Goal: Task Accomplishment & Management: Manage account settings

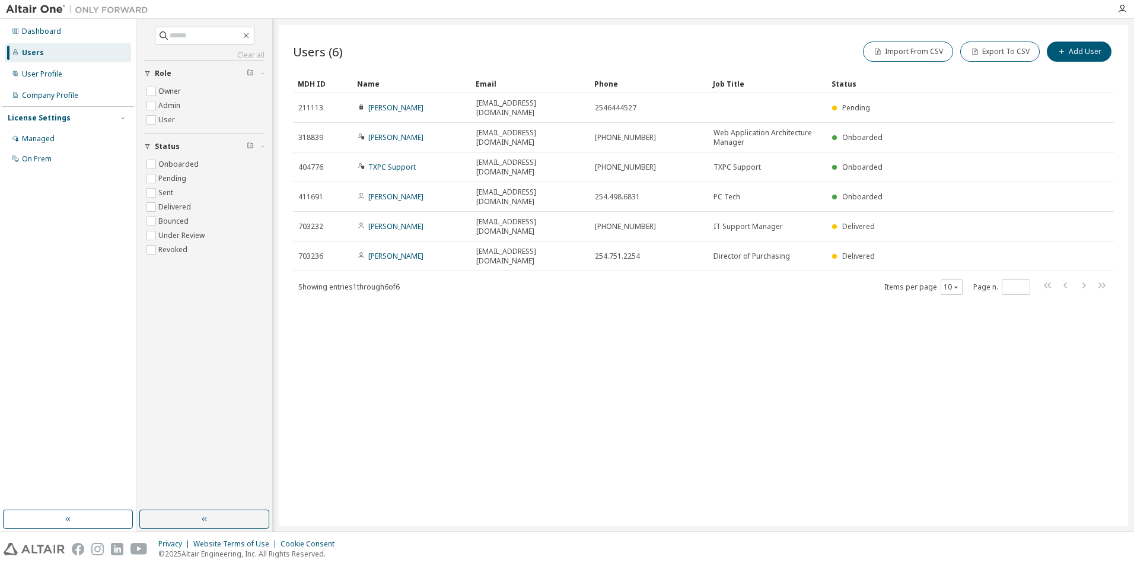
click at [495, 262] on div "Users (6) Import From CSV Export To CSV Add User Clear Load Save Save As Field …" at bounding box center [703, 275] width 849 height 501
click at [73, 77] on div "User Profile" at bounding box center [68, 74] width 126 height 19
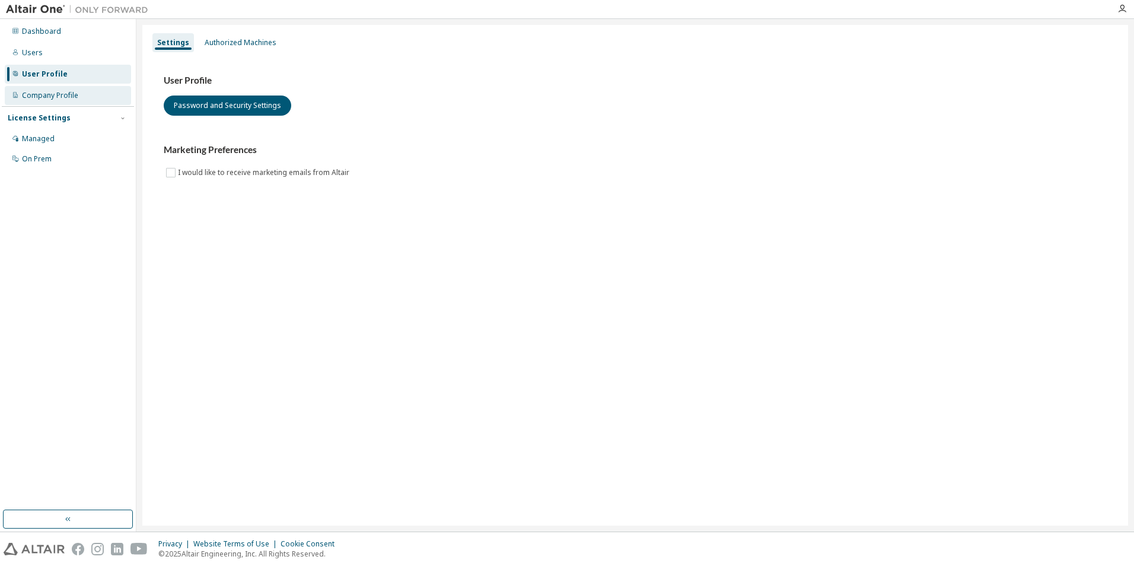
click at [63, 87] on div "Company Profile" at bounding box center [68, 95] width 126 height 19
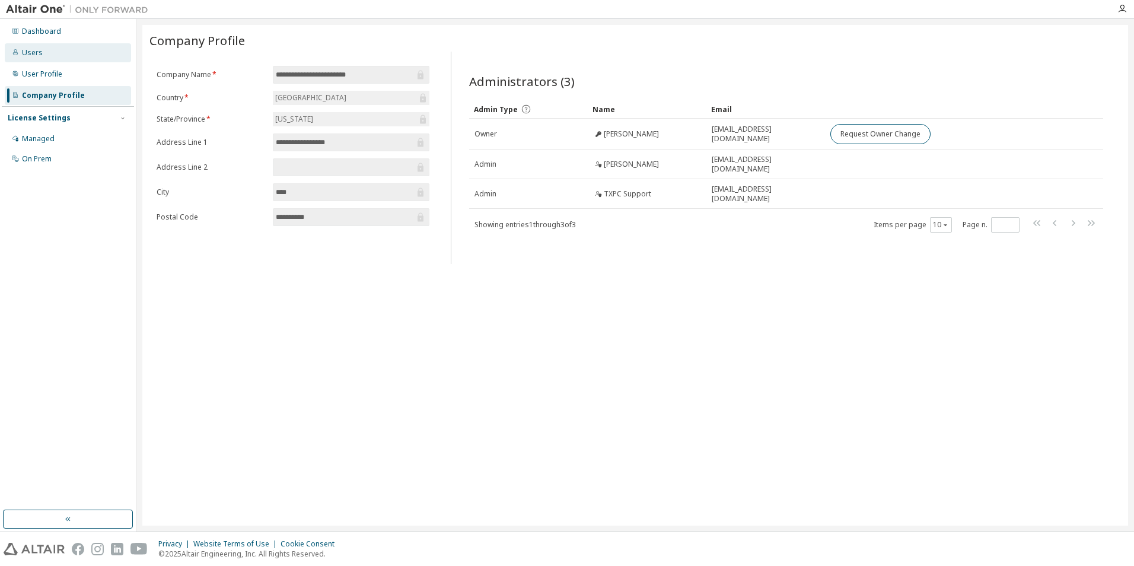
click at [49, 44] on div "Users" at bounding box center [68, 52] width 126 height 19
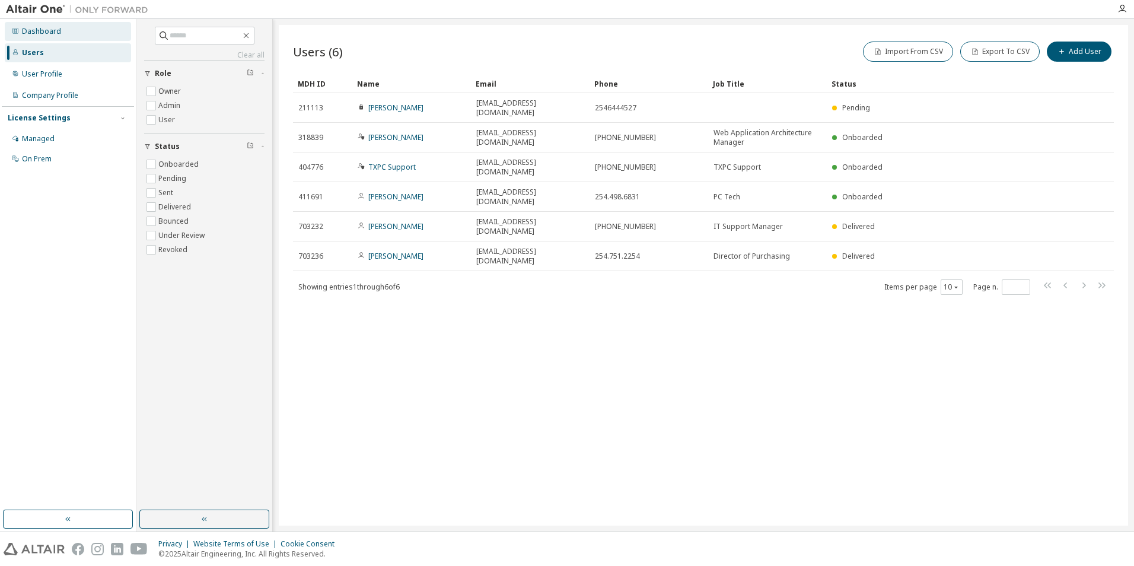
click at [58, 27] on div "Dashboard" at bounding box center [41, 31] width 39 height 9
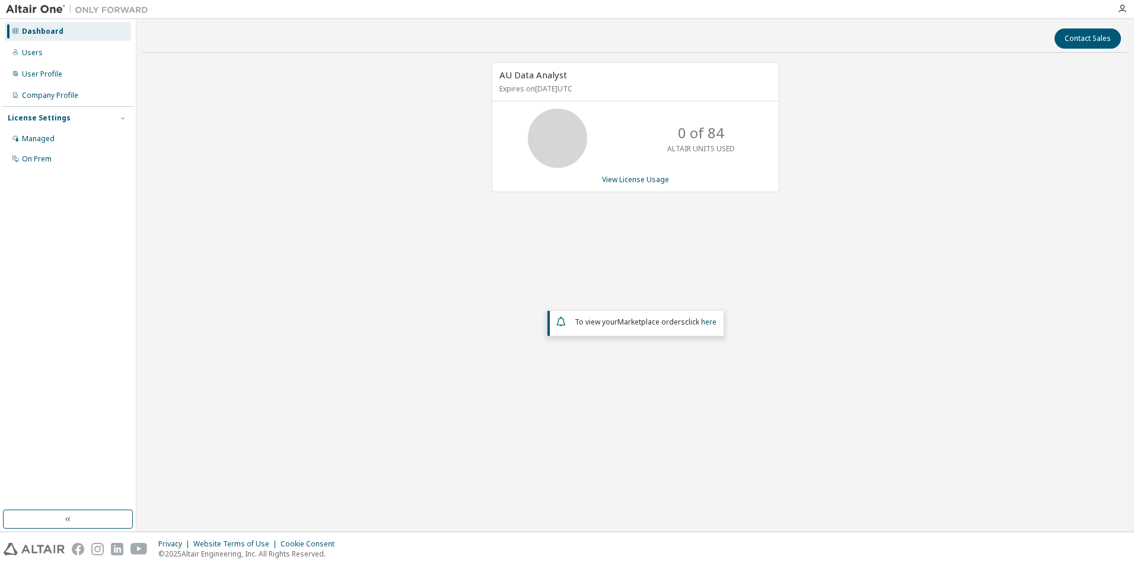
click at [56, 41] on div "Dashboard Users User Profile Company Profile License Settings Managed On Prem" at bounding box center [68, 95] width 132 height 149
click at [52, 44] on div "Users" at bounding box center [68, 52] width 126 height 19
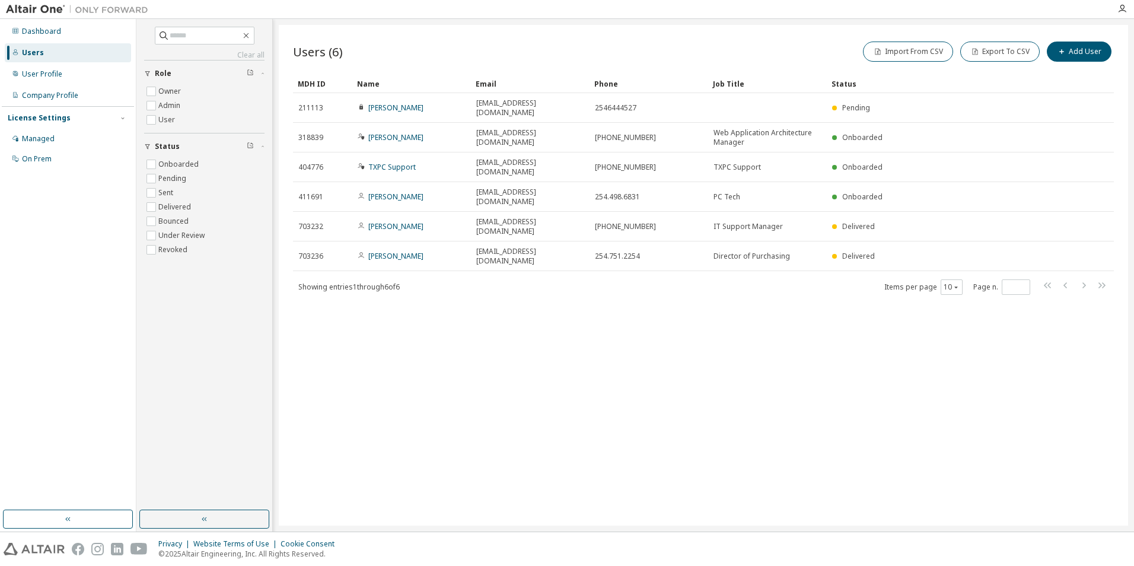
click at [600, 342] on div "Users (6) Import From CSV Export To CSV Add User Clear Load Save Save As Field …" at bounding box center [703, 275] width 849 height 501
click at [77, 81] on div "User Profile" at bounding box center [68, 74] width 126 height 19
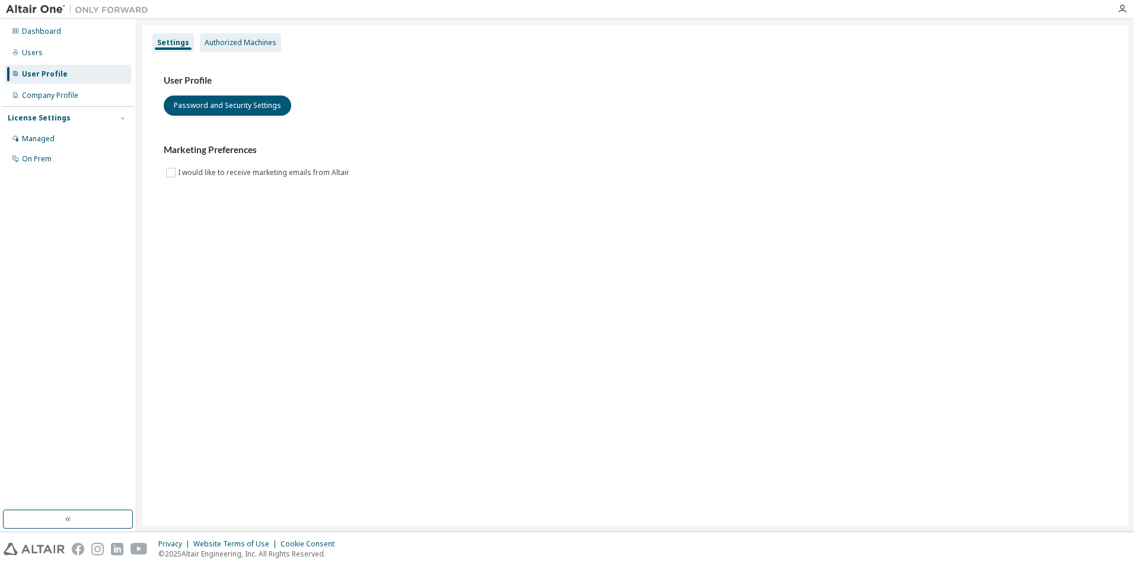
click at [237, 43] on div "Authorized Machines" at bounding box center [241, 42] width 72 height 9
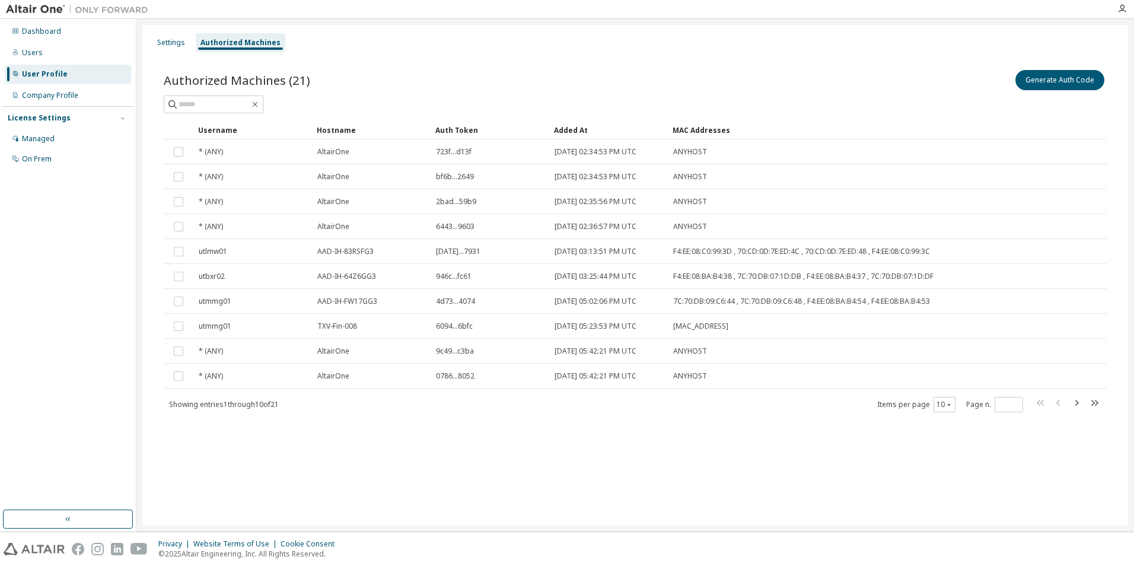
click at [409, 432] on div "Authorized Machines (21) Generate Auth Code Clear Load Save Save As Field Opera…" at bounding box center [634, 248] width 971 height 390
click at [813, 70] on div "Generate Auth Code" at bounding box center [870, 80] width 471 height 25
click at [1039, 77] on button "Generate Auth Code" at bounding box center [1059, 80] width 89 height 20
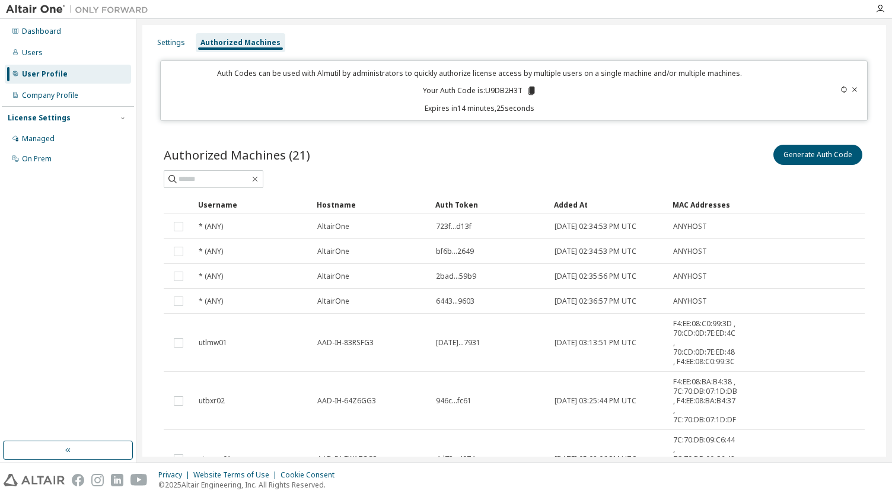
click at [526, 89] on icon at bounding box center [531, 90] width 11 height 11
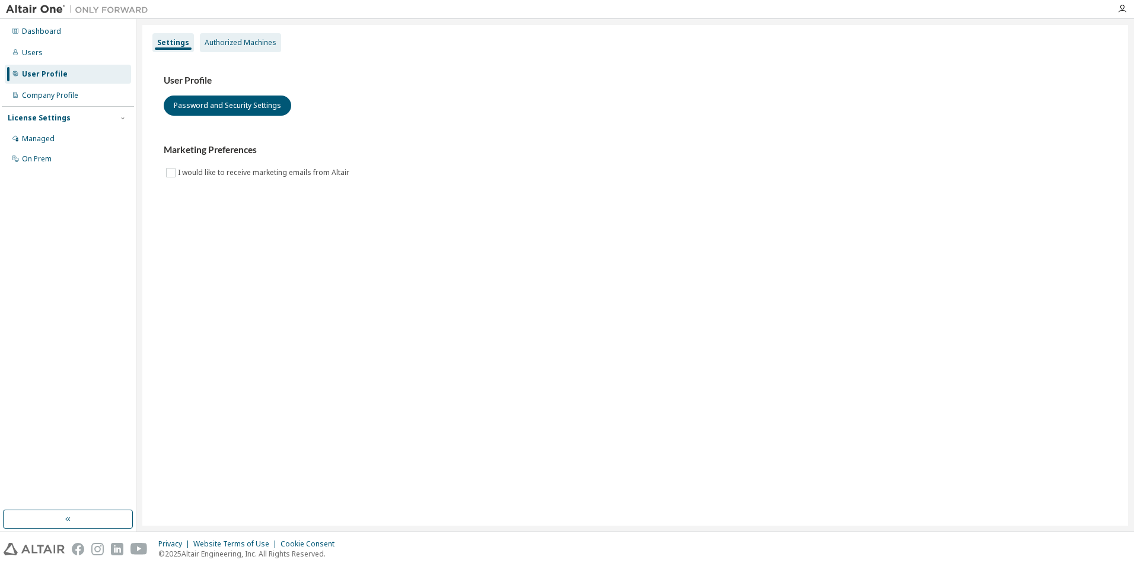
click at [211, 43] on div "Authorized Machines" at bounding box center [241, 42] width 72 height 9
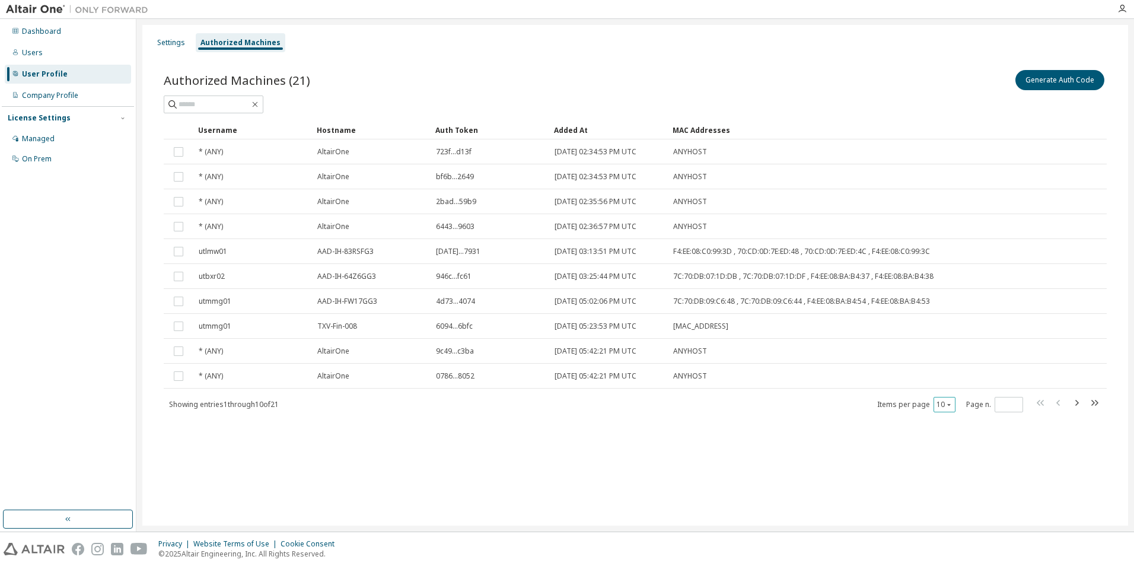
click at [938, 403] on button "10" at bounding box center [944, 404] width 16 height 9
click at [959, 471] on div "100" at bounding box center [980, 477] width 95 height 14
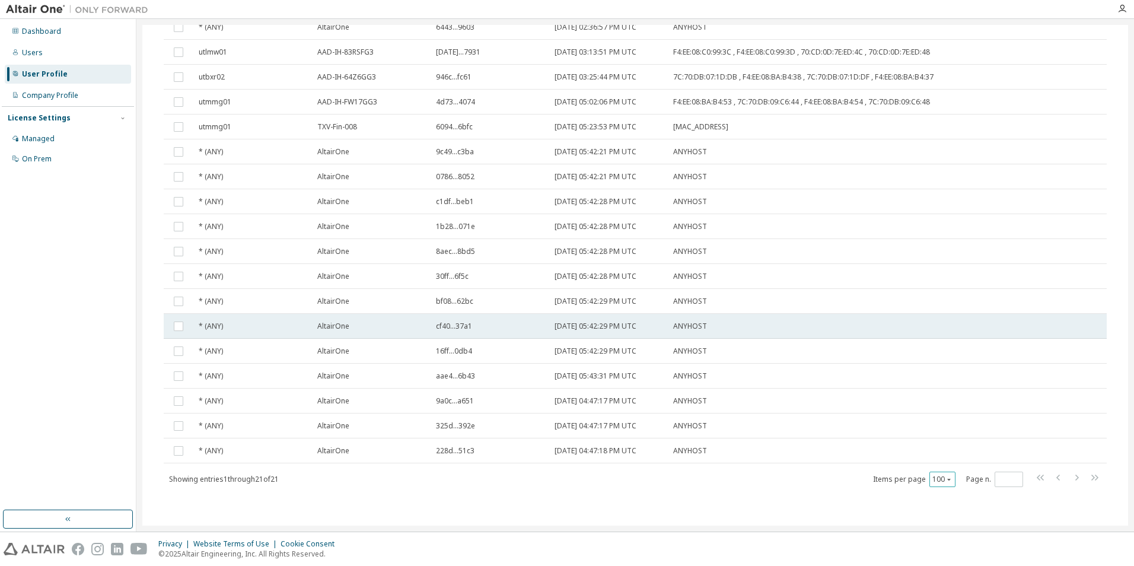
scroll to position [21, 0]
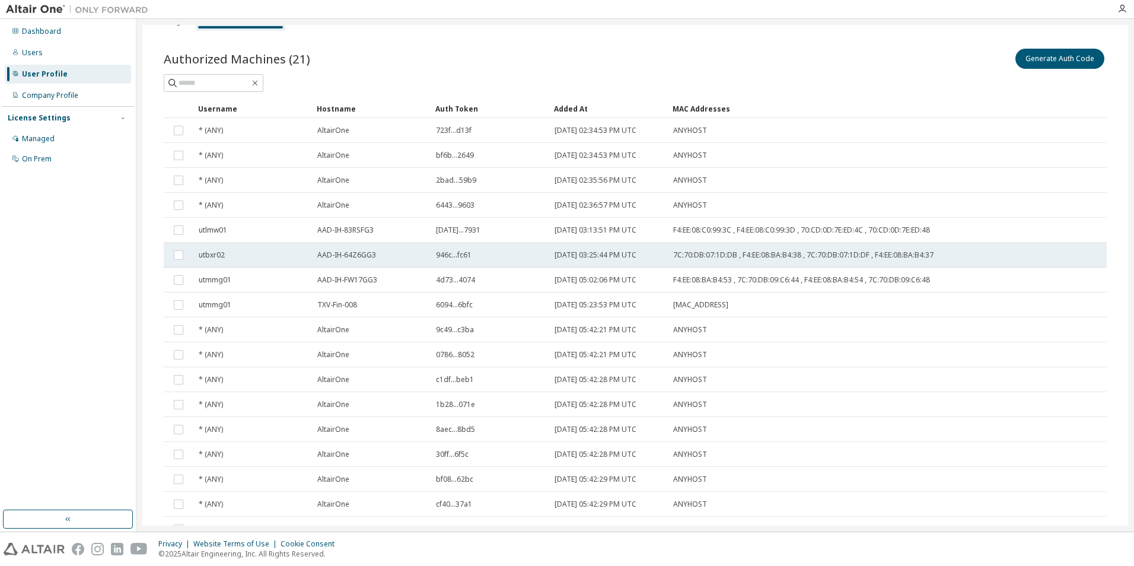
click at [253, 257] on div "utbxr02" at bounding box center [253, 254] width 108 height 9
click at [285, 257] on div "utbxr02" at bounding box center [253, 254] width 108 height 9
click at [216, 257] on span "utbxr02" at bounding box center [212, 254] width 26 height 9
click at [264, 253] on div "utbxr02" at bounding box center [253, 254] width 108 height 9
click at [629, 71] on div "Authorized Machines (21) Generate Auth Code Delete Auth Token" at bounding box center [635, 69] width 943 height 46
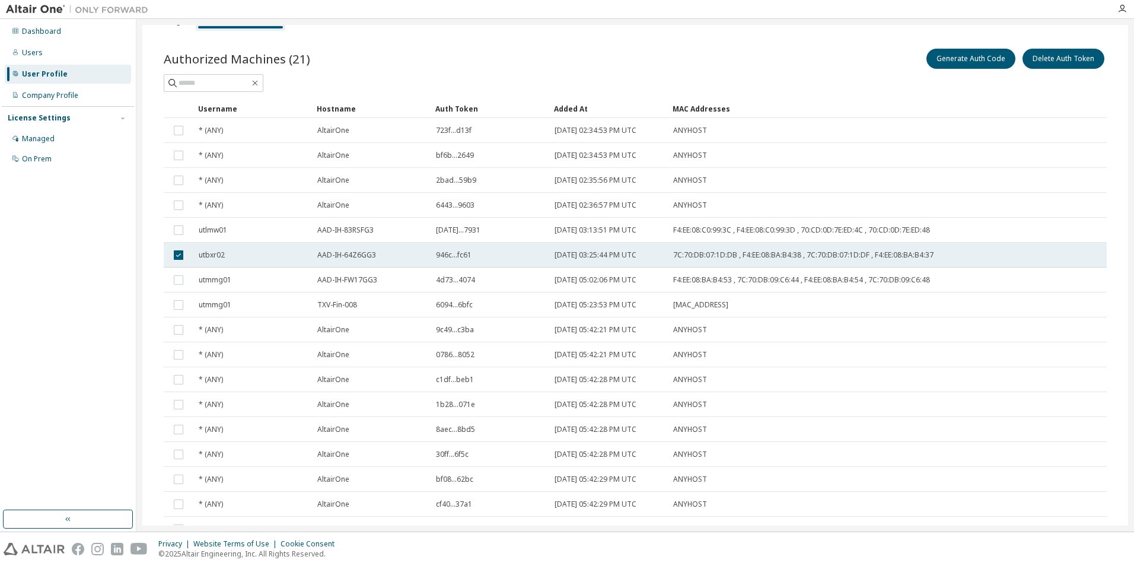
click at [589, 251] on span "2024-01-03 03:25:44 PM UTC" at bounding box center [595, 254] width 82 height 9
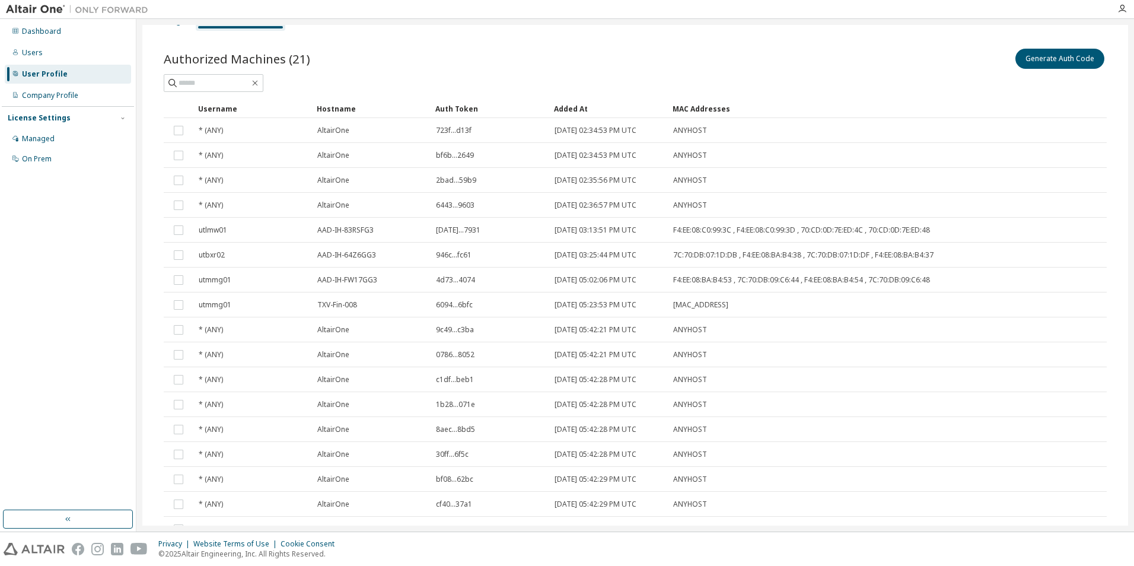
click at [589, 251] on span "2024-01-03 03:25:44 PM UTC" at bounding box center [595, 254] width 82 height 9
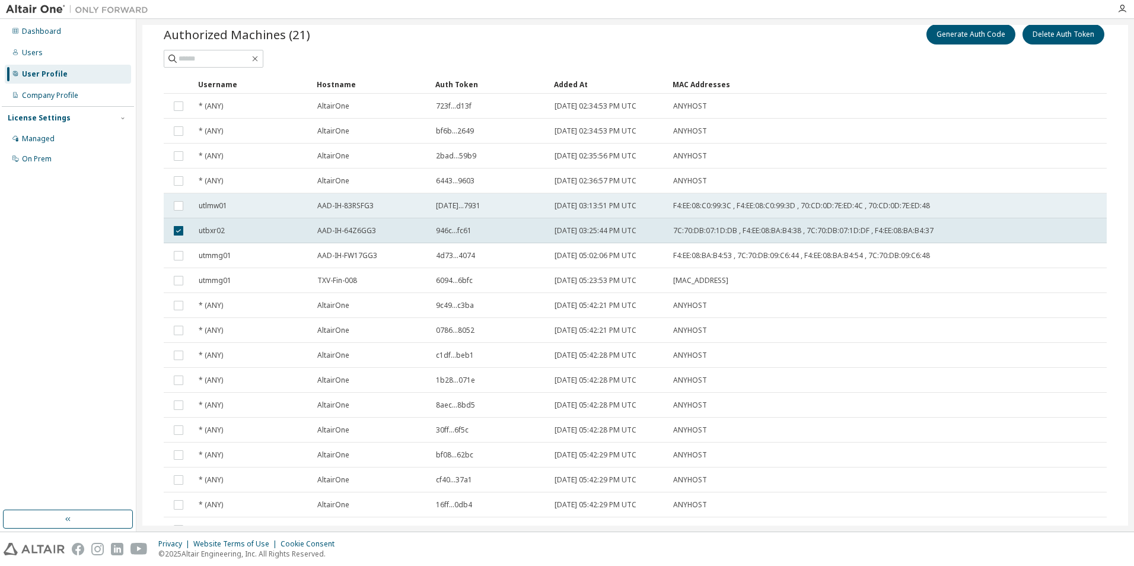
scroll to position [0, 0]
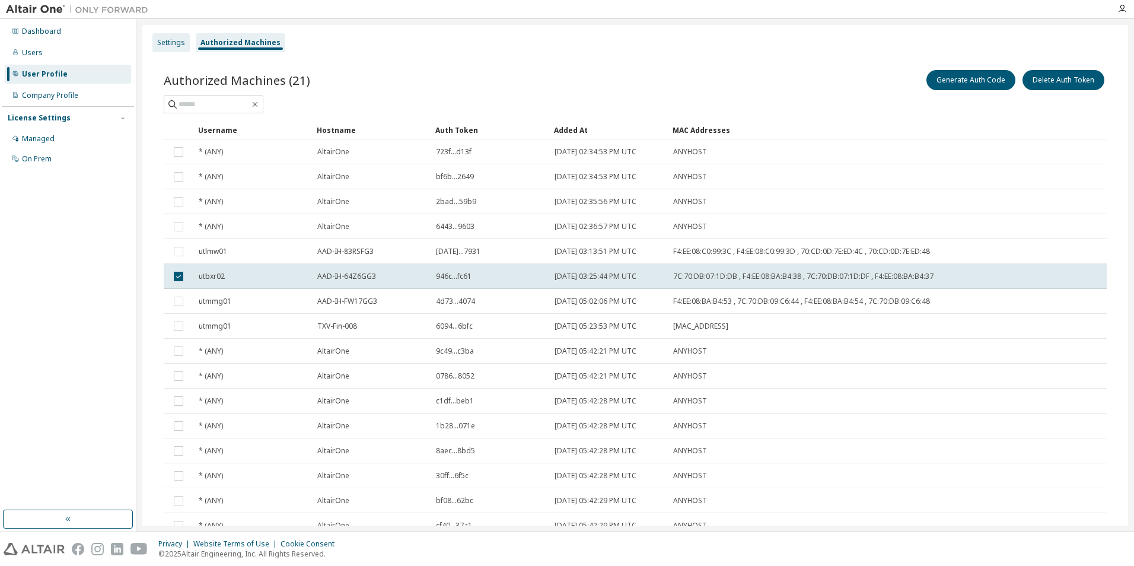
click at [179, 47] on div "Settings" at bounding box center [171, 42] width 28 height 9
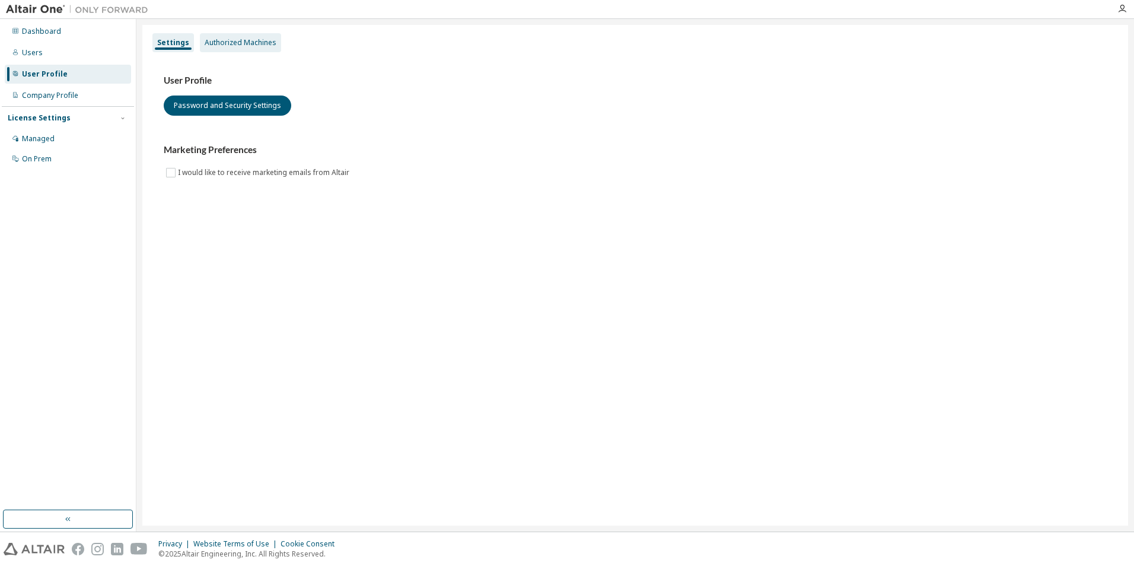
click at [229, 47] on div "Authorized Machines" at bounding box center [241, 42] width 72 height 9
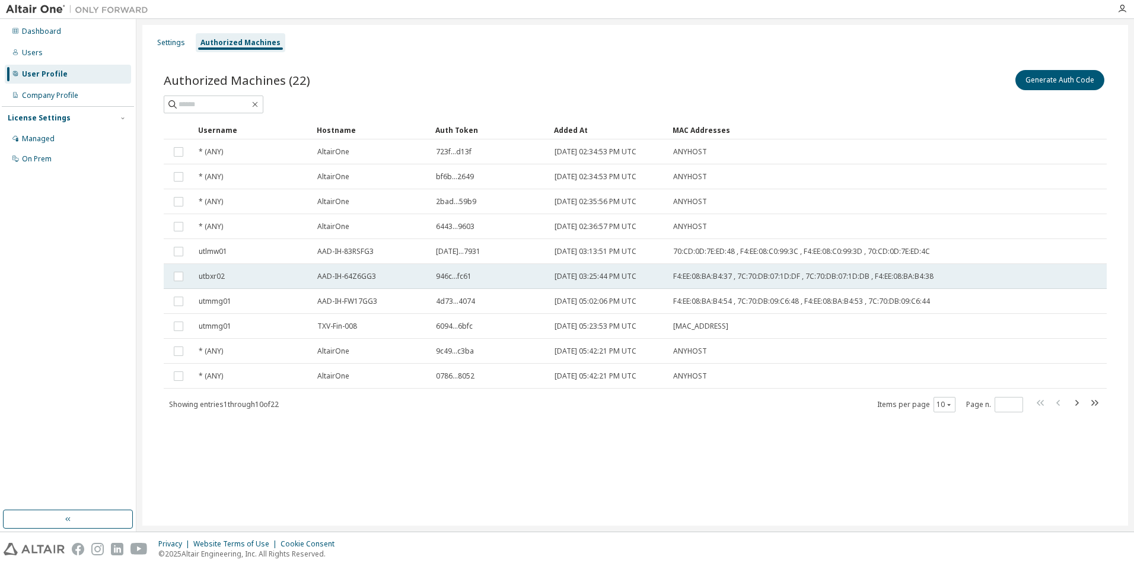
click at [241, 268] on td "utbxr02" at bounding box center [252, 276] width 119 height 25
click at [636, 281] on span "2024-01-03 03:25:44 PM UTC" at bounding box center [595, 276] width 82 height 9
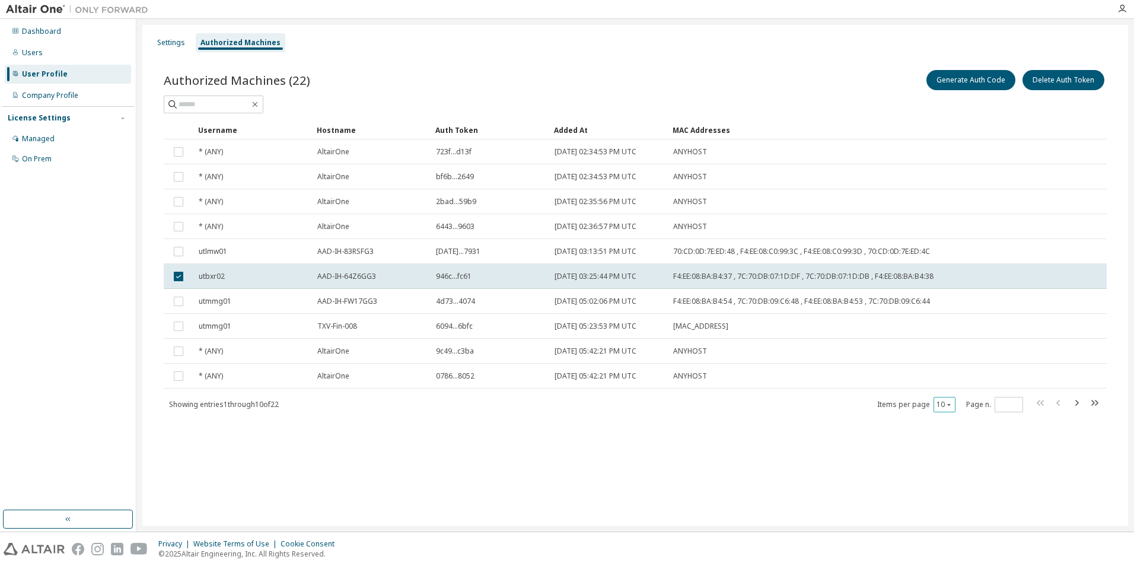
click at [947, 406] on icon "button" at bounding box center [948, 404] width 7 height 7
click at [953, 475] on div "100" at bounding box center [980, 477] width 95 height 14
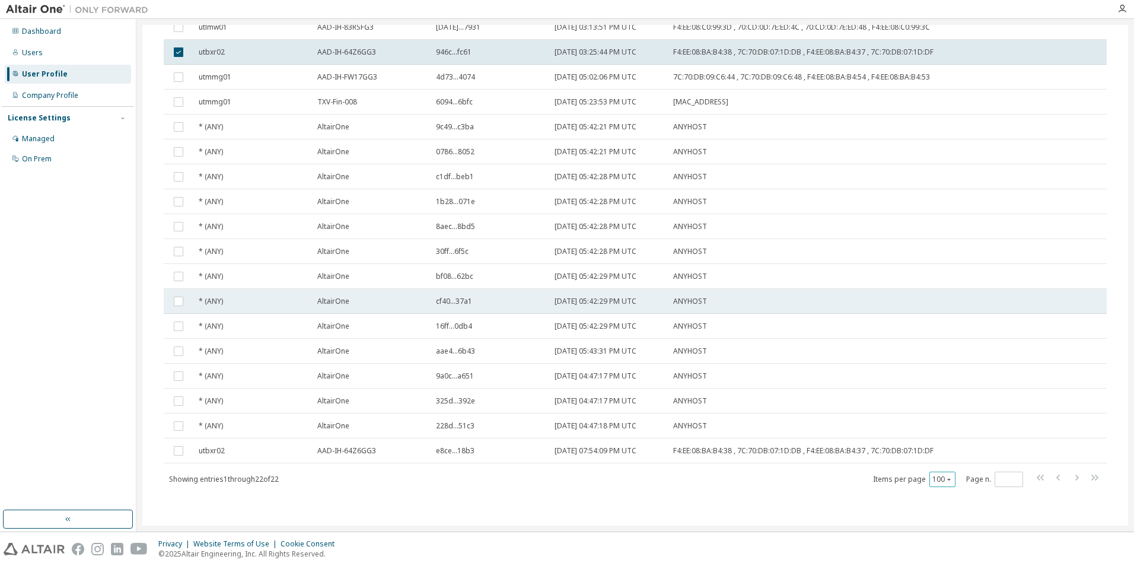
scroll to position [46, 0]
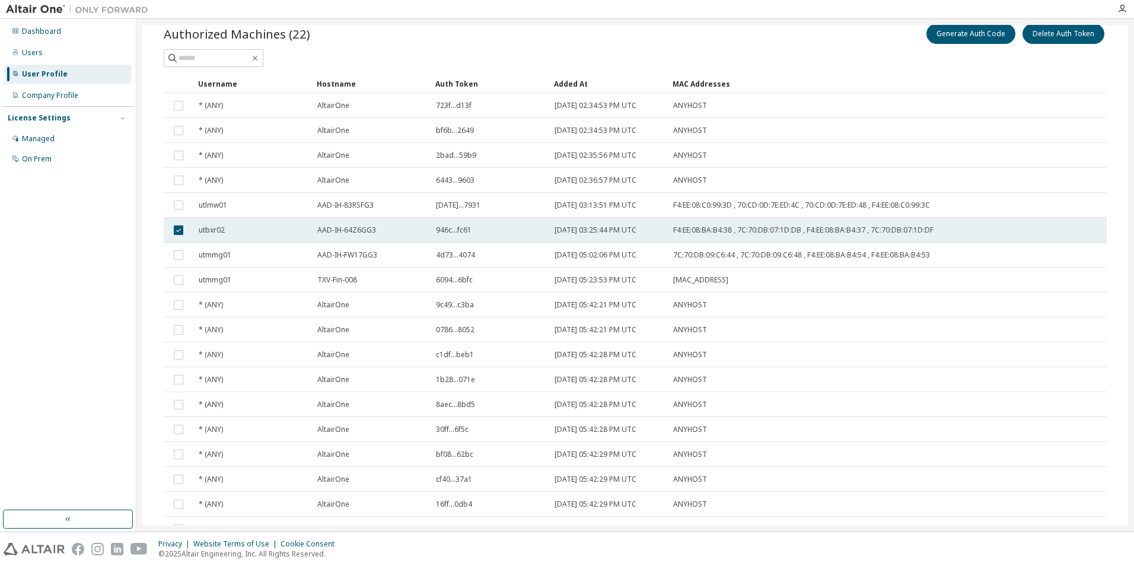
click at [546, 234] on td "946c...fc61" at bounding box center [490, 230] width 119 height 25
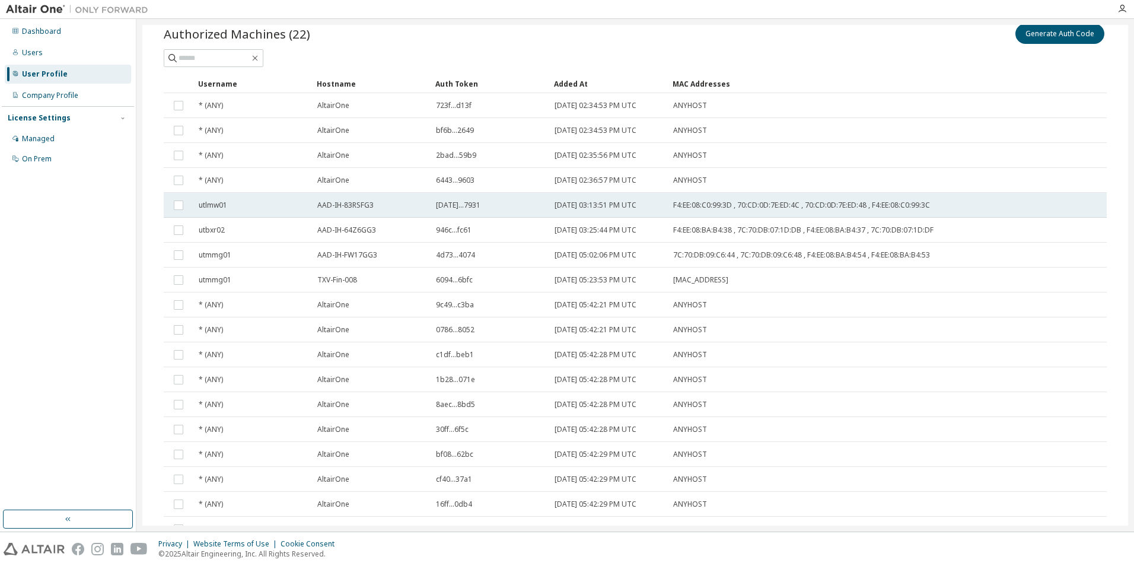
click at [515, 217] on td "[DATE]...7931" at bounding box center [490, 205] width 119 height 25
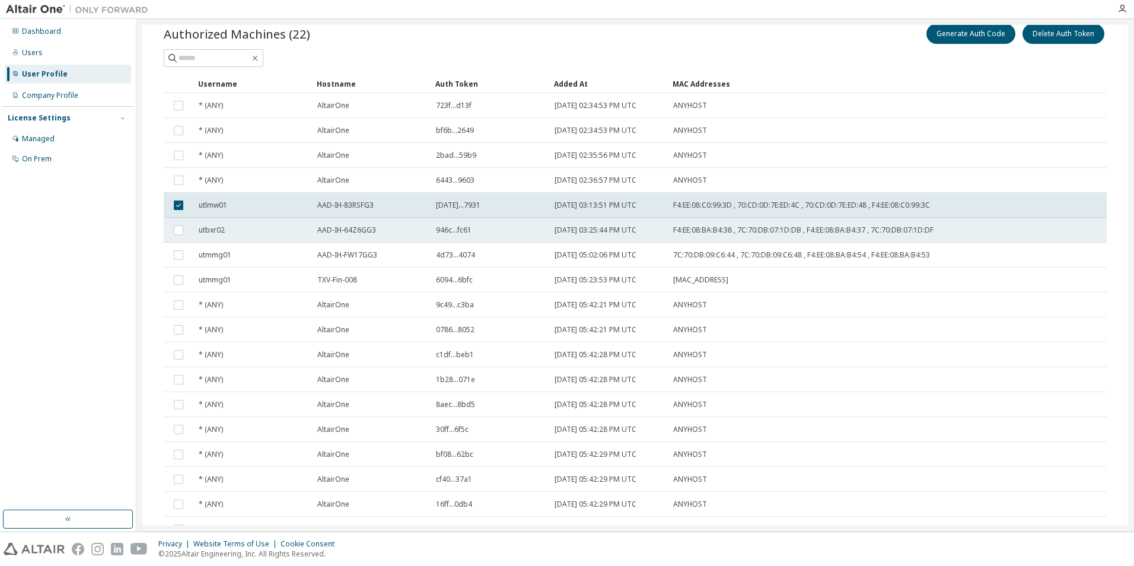
click at [171, 230] on td at bounding box center [179, 230] width 30 height 25
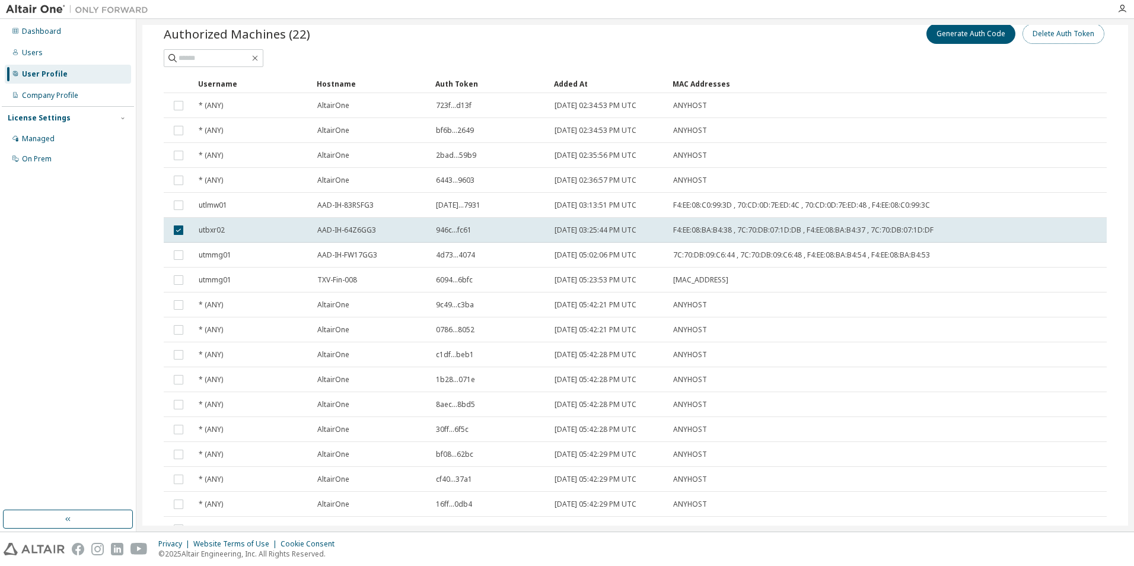
click at [1073, 34] on button "Delete Auth Token" at bounding box center [1063, 34] width 82 height 20
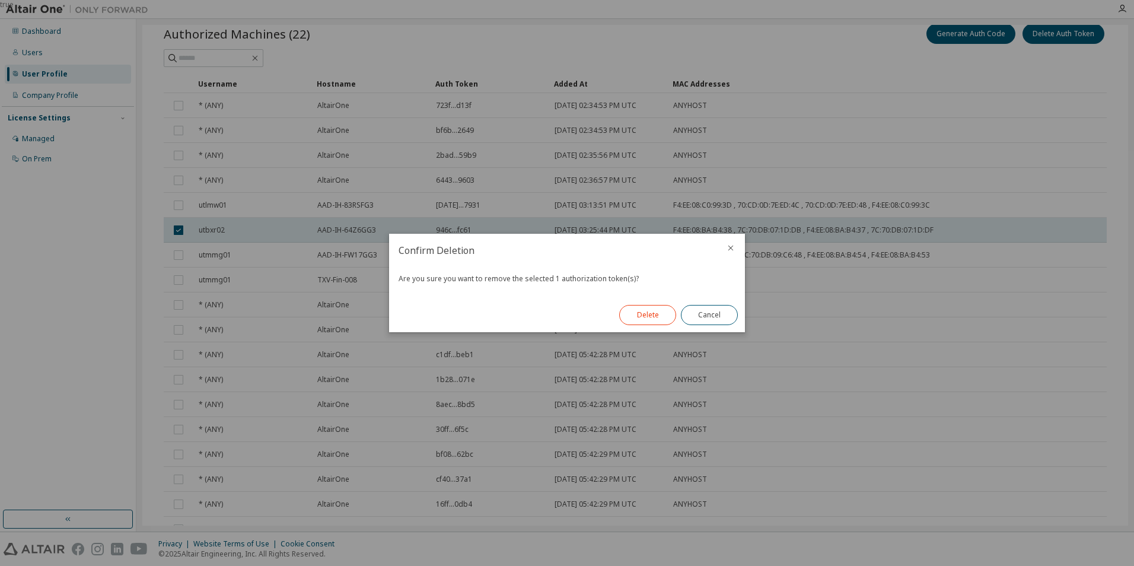
click at [655, 320] on button "Delete" at bounding box center [647, 315] width 57 height 20
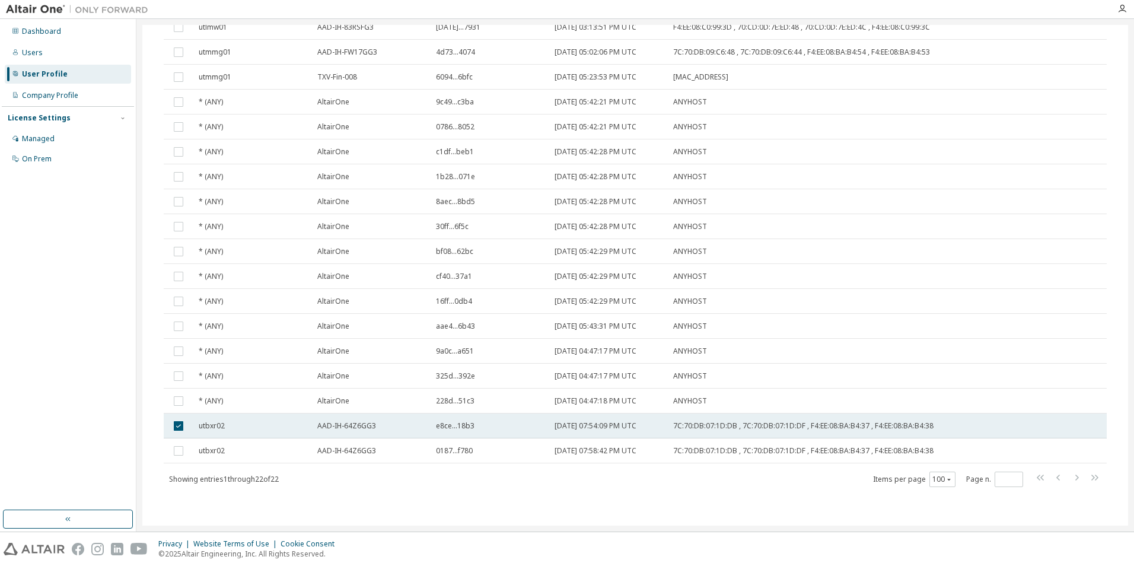
scroll to position [0, 0]
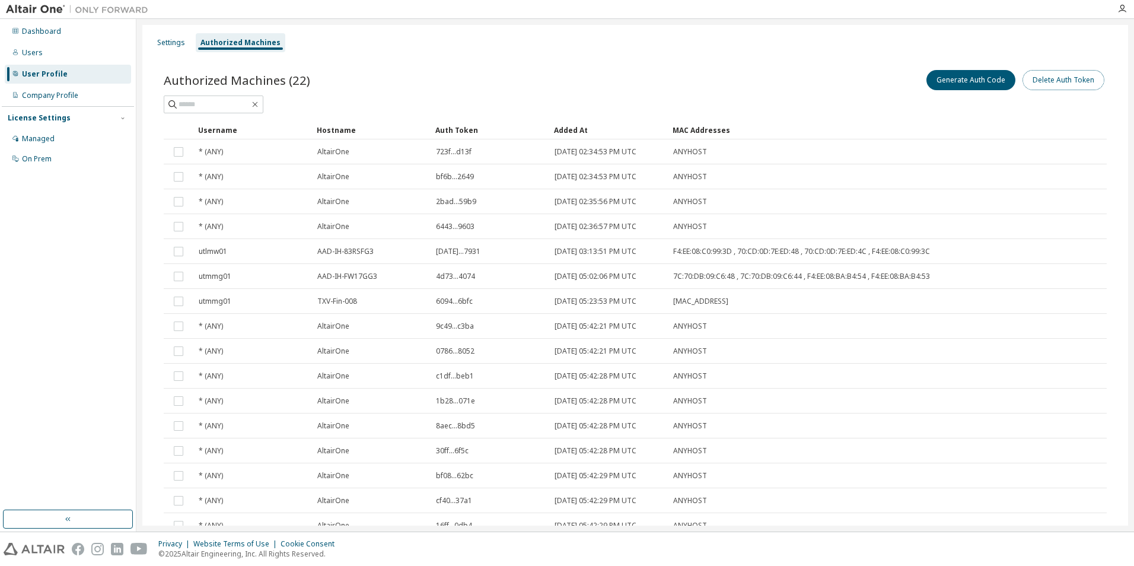
click at [1047, 79] on button "Delete Auth Token" at bounding box center [1063, 80] width 82 height 20
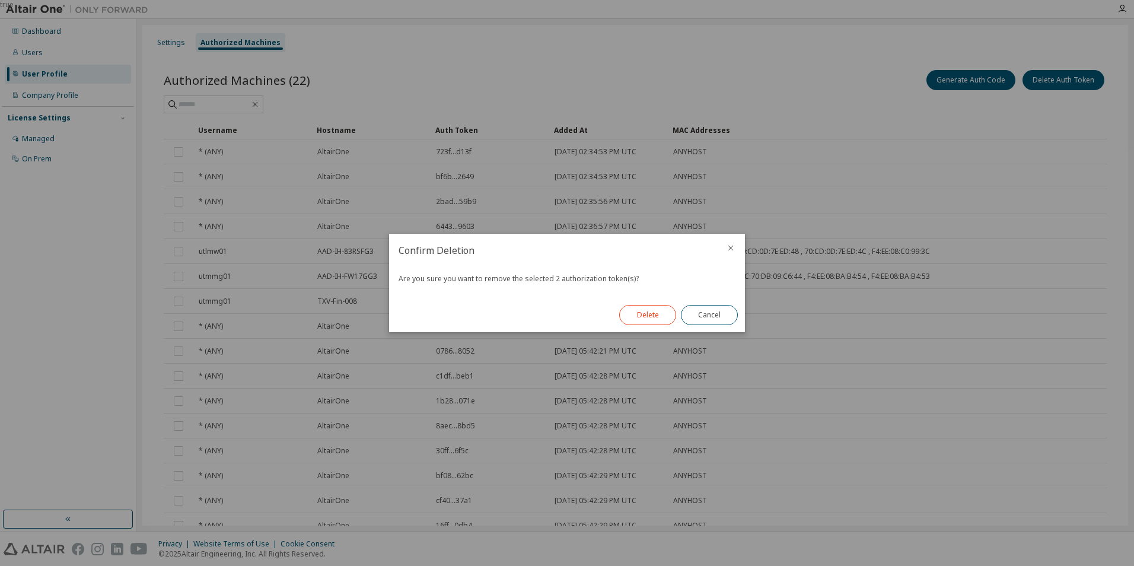
click at [642, 310] on button "Delete" at bounding box center [647, 315] width 57 height 20
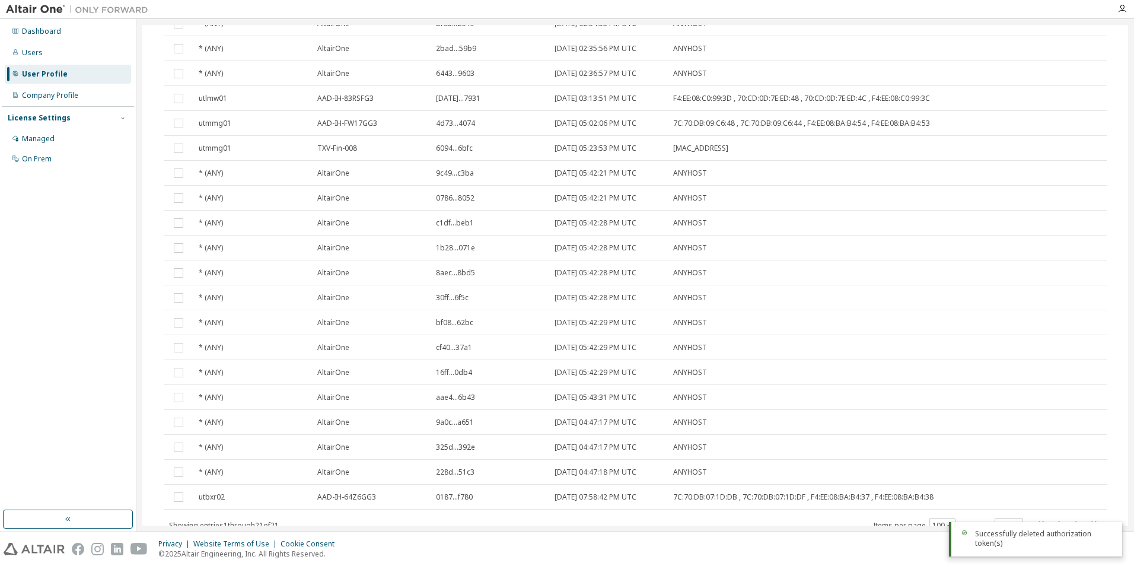
scroll to position [199, 0]
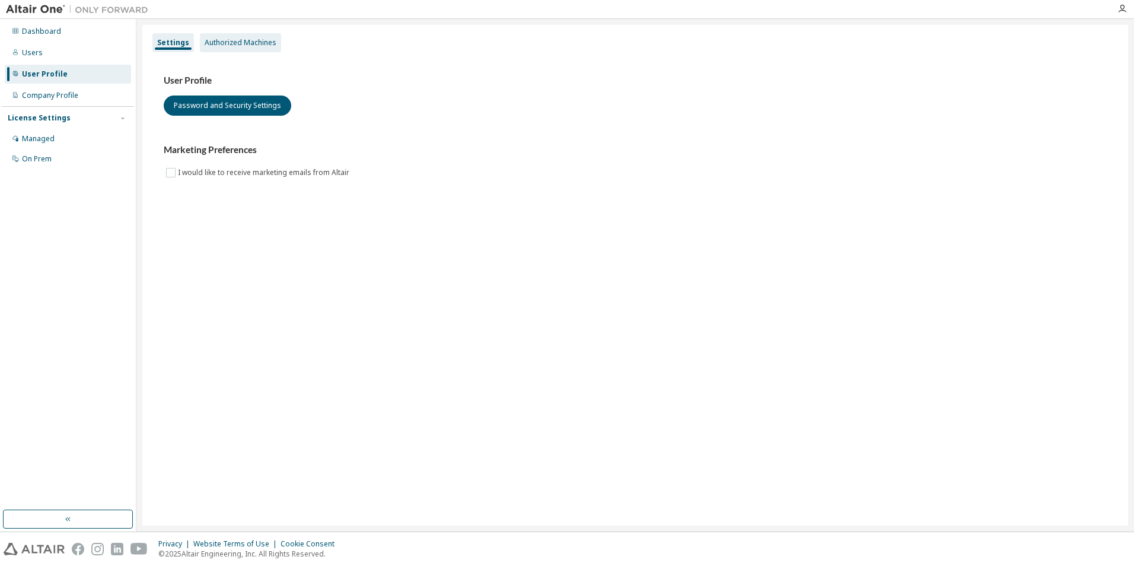
click at [215, 43] on div "Authorized Machines" at bounding box center [241, 42] width 72 height 9
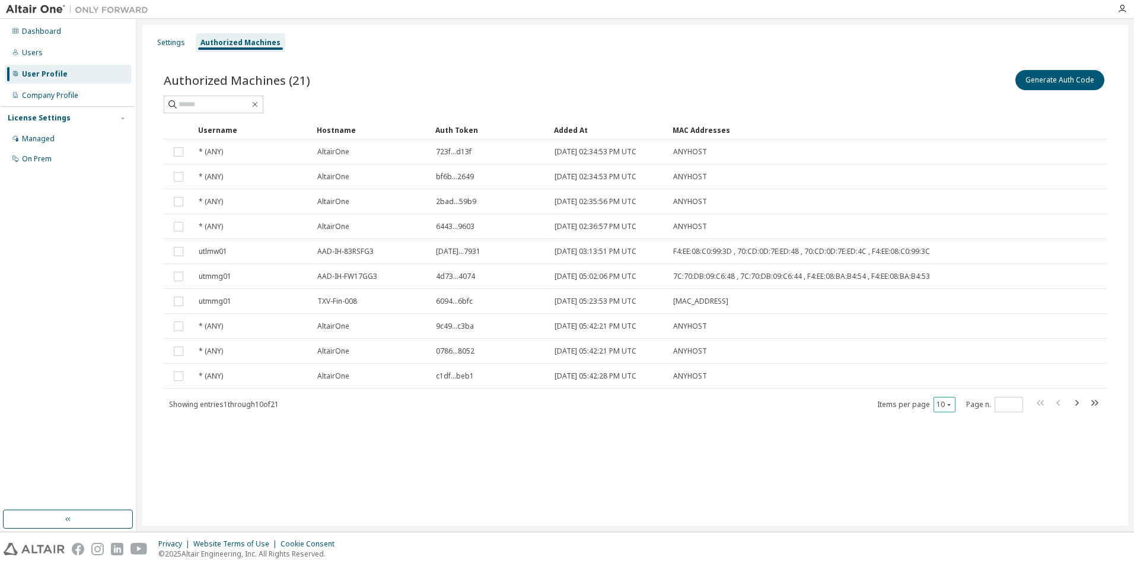
click at [942, 407] on button "10" at bounding box center [944, 404] width 16 height 9
click at [946, 476] on div "100" at bounding box center [980, 477] width 95 height 14
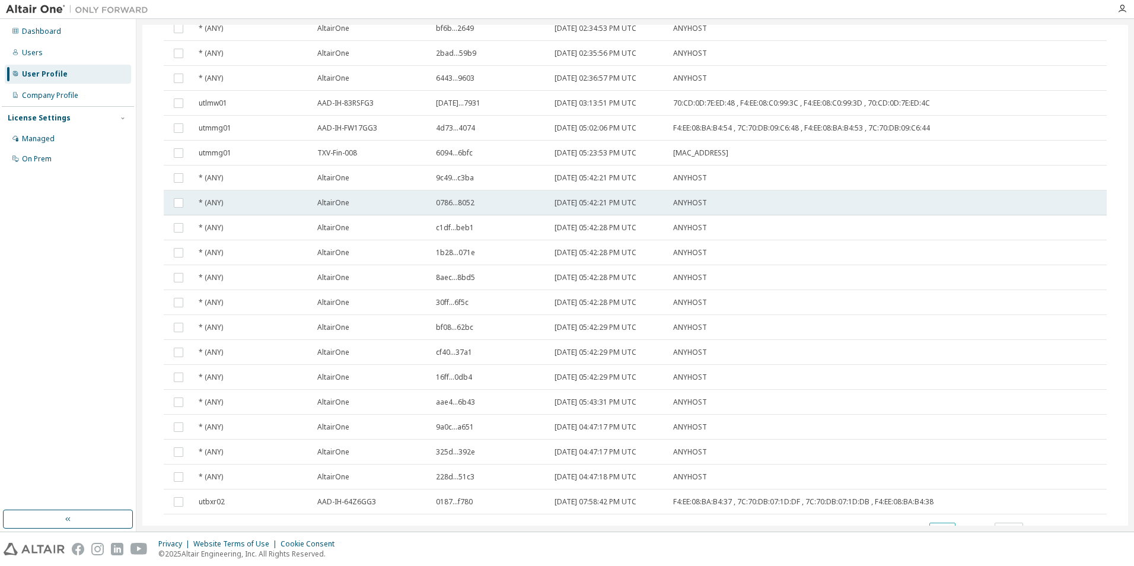
scroll to position [199, 0]
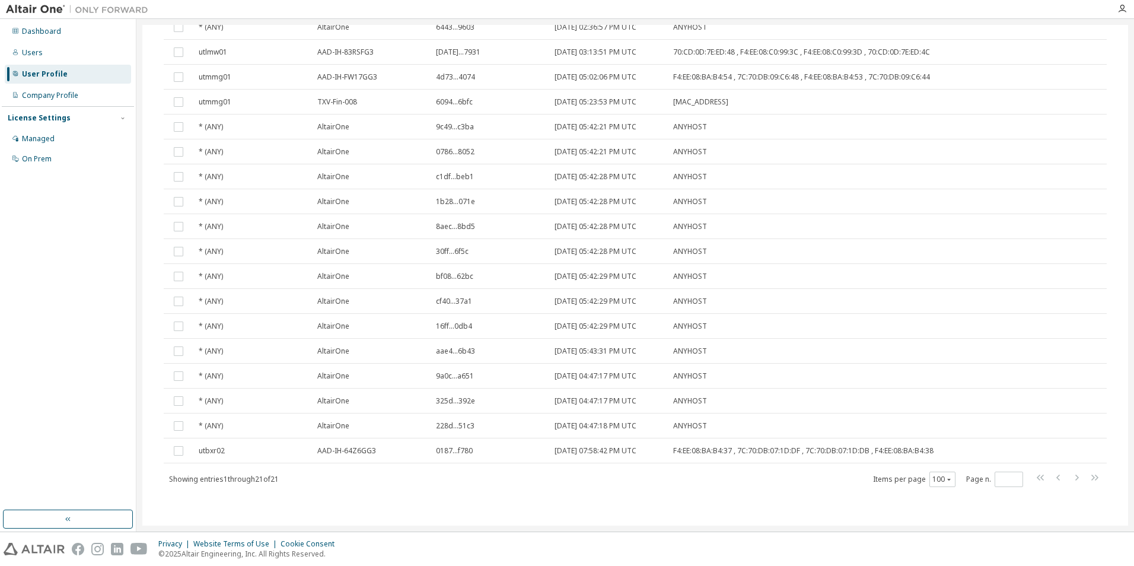
click at [489, 476] on div "Showing entries 1 through 21 of 21 Items per page 100 Page n. *" at bounding box center [635, 478] width 943 height 17
click at [420, 490] on div "Authorized Machines (21) Generate Auth Code Clear Load Save Save As Field Opera…" at bounding box center [634, 186] width 971 height 664
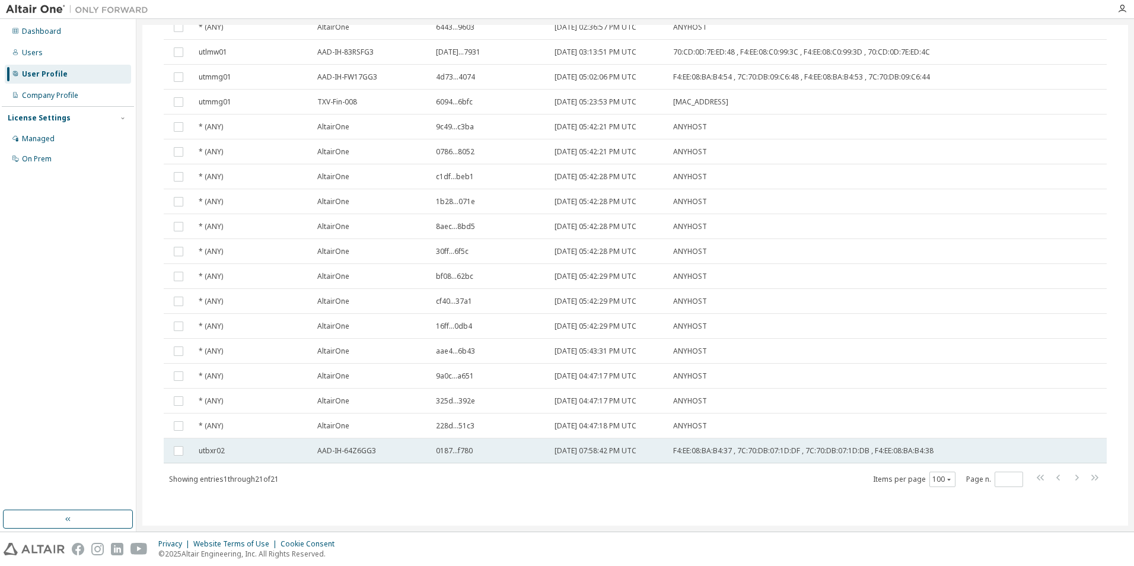
click at [421, 460] on td "AAD-IH-64Z6GG3" at bounding box center [371, 450] width 119 height 25
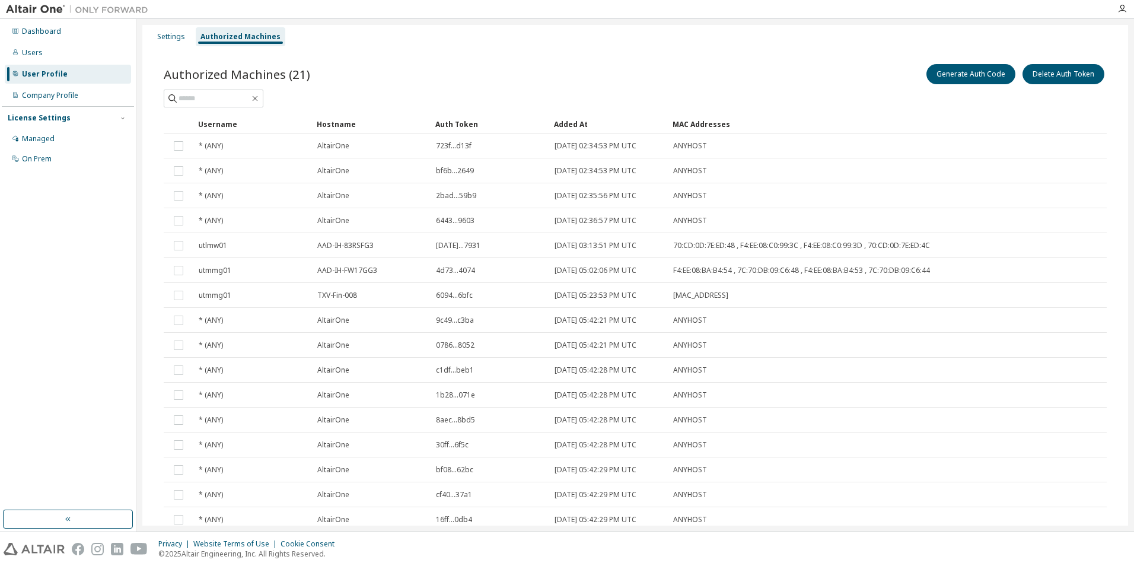
scroll to position [0, 0]
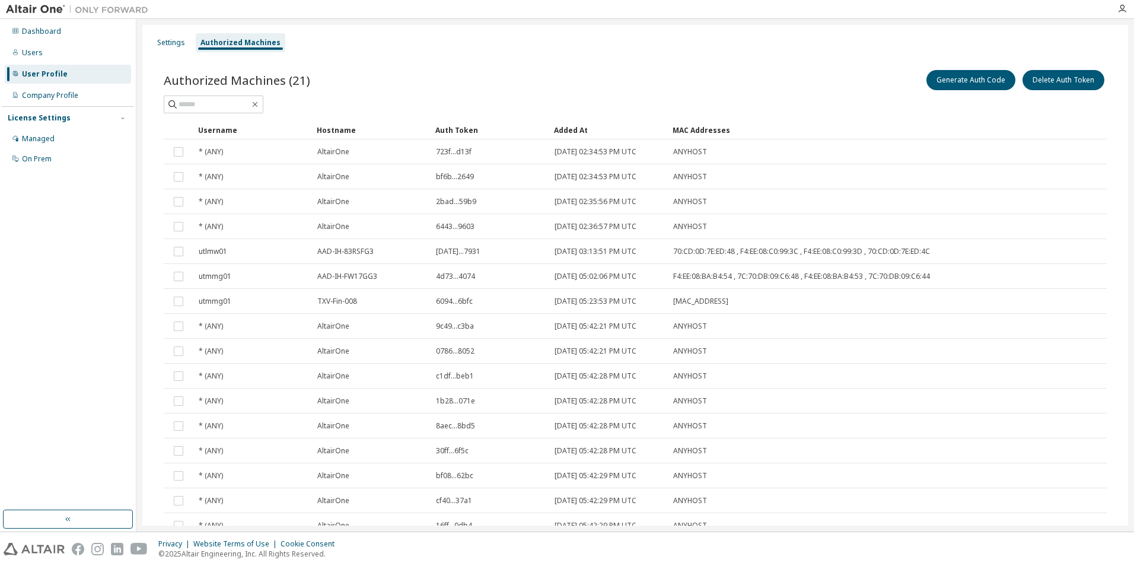
click at [427, 78] on div "Authorized Machines (21) Generate Auth Code Delete Auth Token" at bounding box center [635, 80] width 943 height 25
click at [100, 33] on div "Dashboard" at bounding box center [68, 31] width 126 height 19
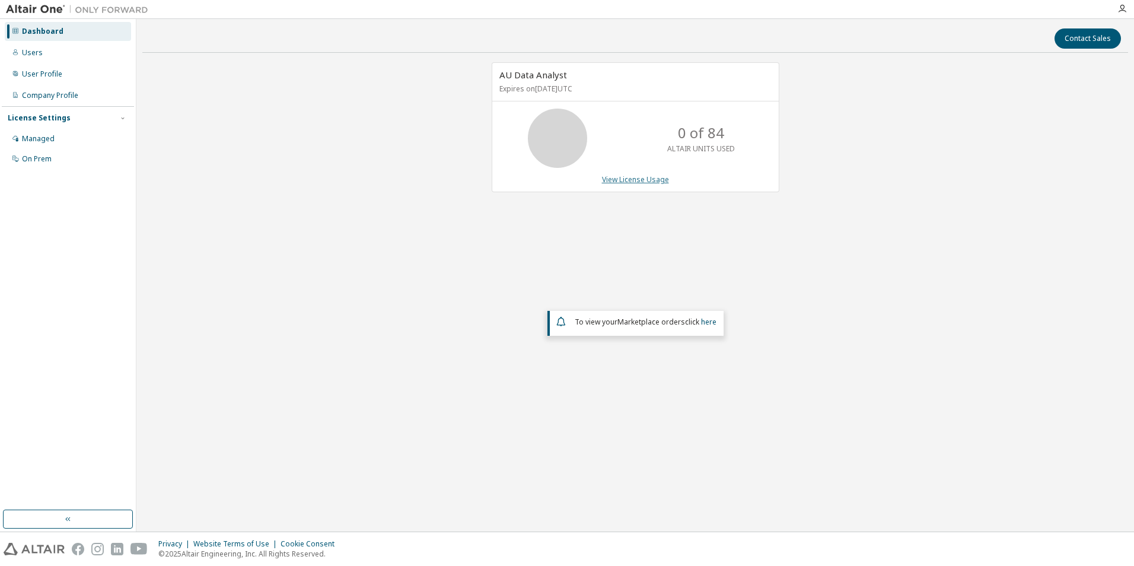
click at [622, 179] on link "View License Usage" at bounding box center [635, 179] width 67 height 10
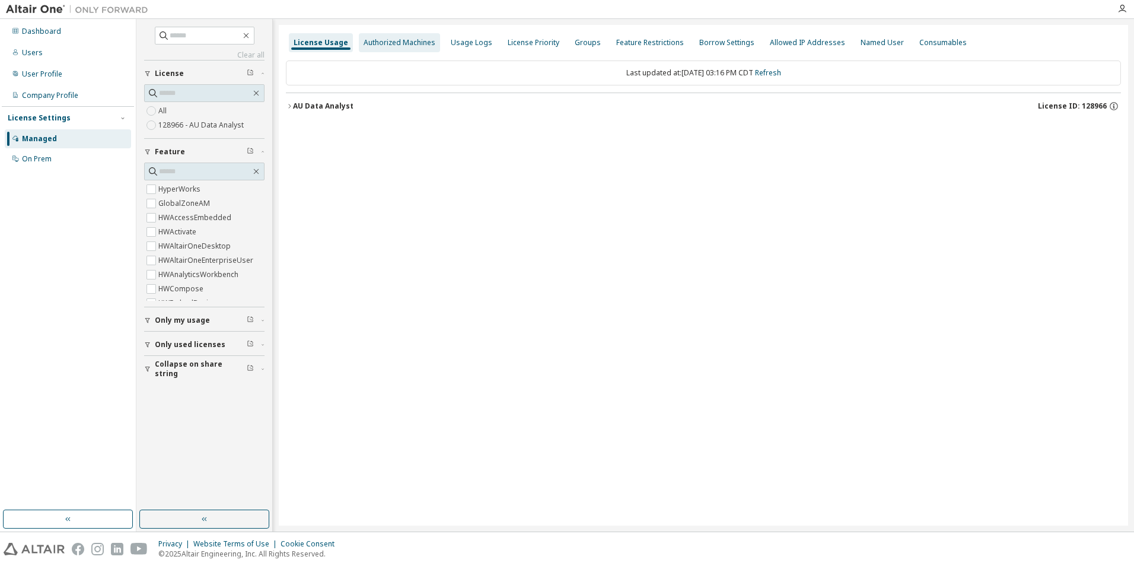
click at [393, 34] on div "Authorized Machines" at bounding box center [399, 42] width 81 height 19
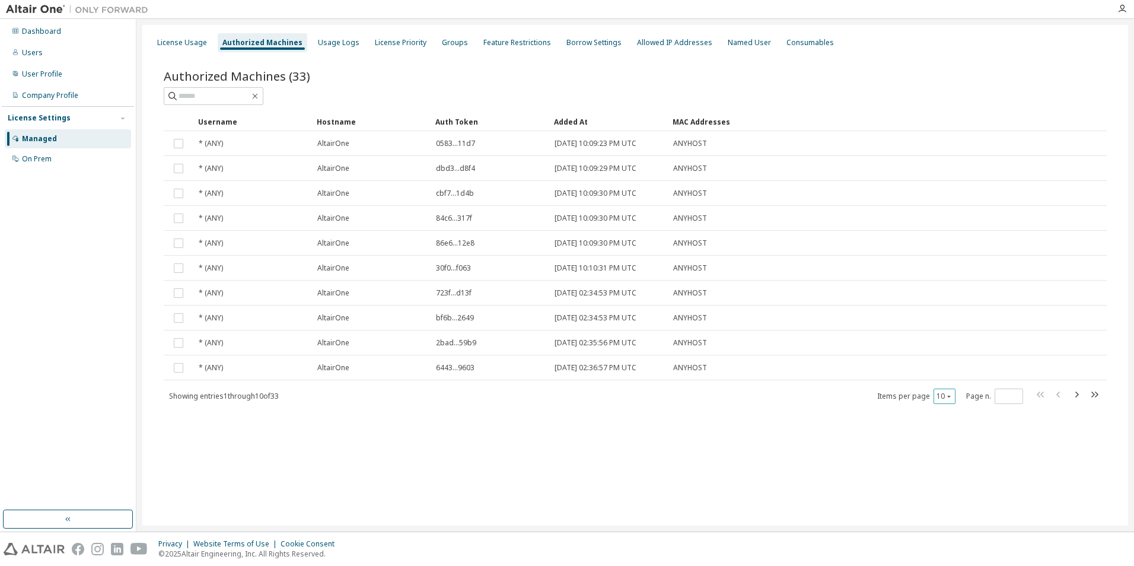
click at [950, 396] on icon "button" at bounding box center [948, 396] width 7 height 7
click at [953, 466] on div "100" at bounding box center [980, 469] width 95 height 14
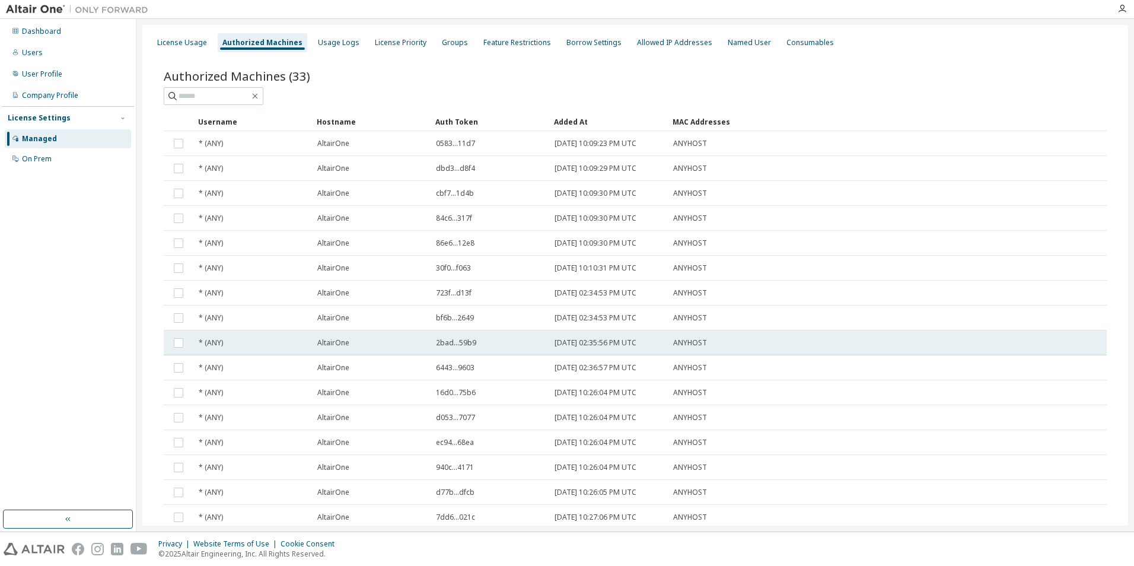
scroll to position [490, 0]
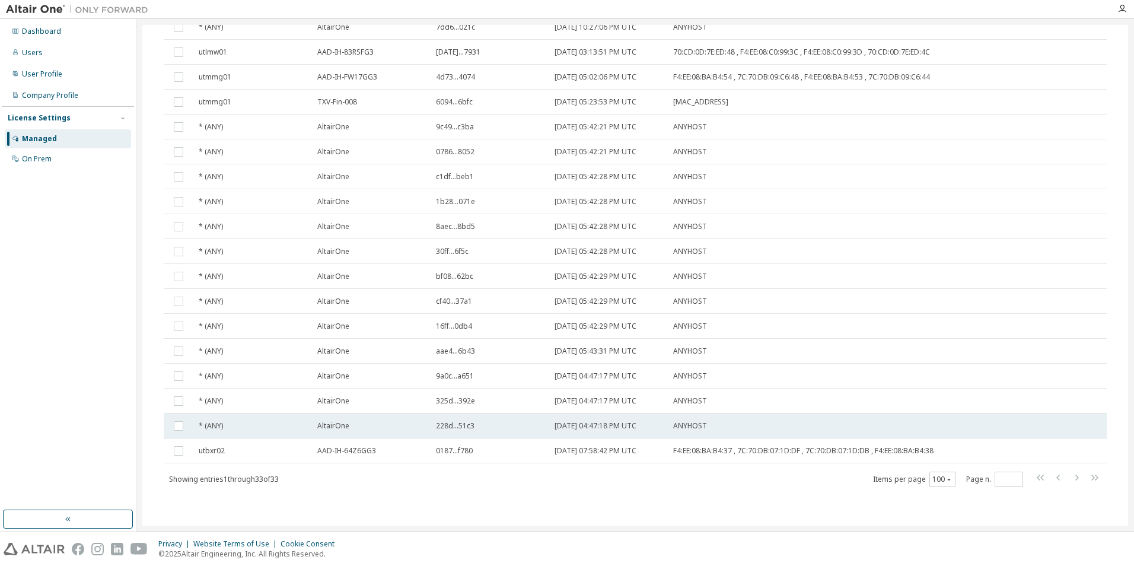
click at [382, 436] on td "AltairOne" at bounding box center [371, 425] width 119 height 25
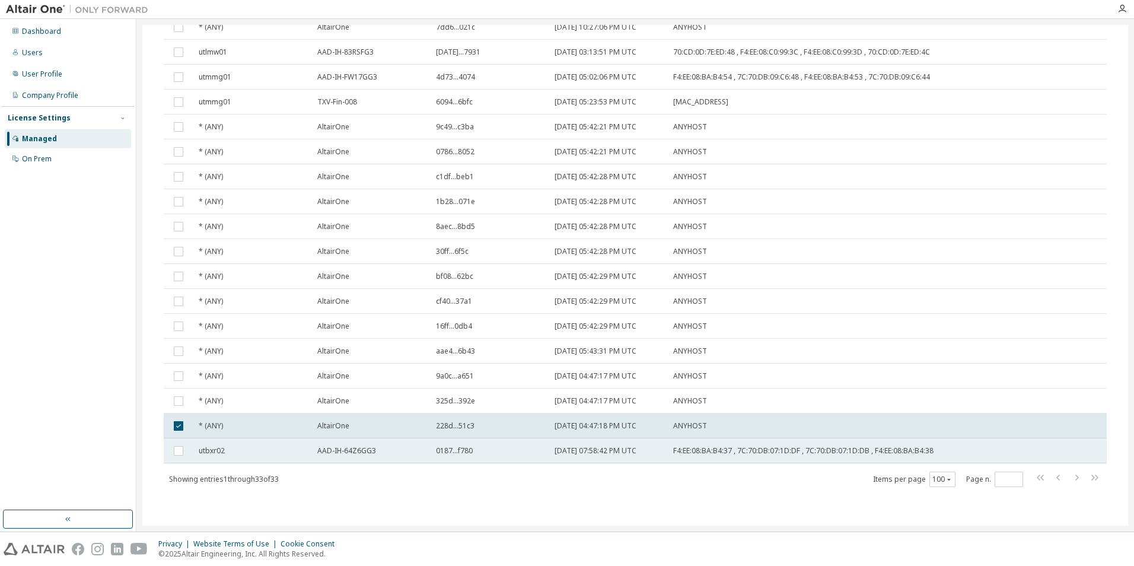
click at [381, 445] on td "AAD-IH-64Z6GG3" at bounding box center [371, 450] width 119 height 25
click at [369, 430] on div "AltairOne" at bounding box center [371, 425] width 108 height 9
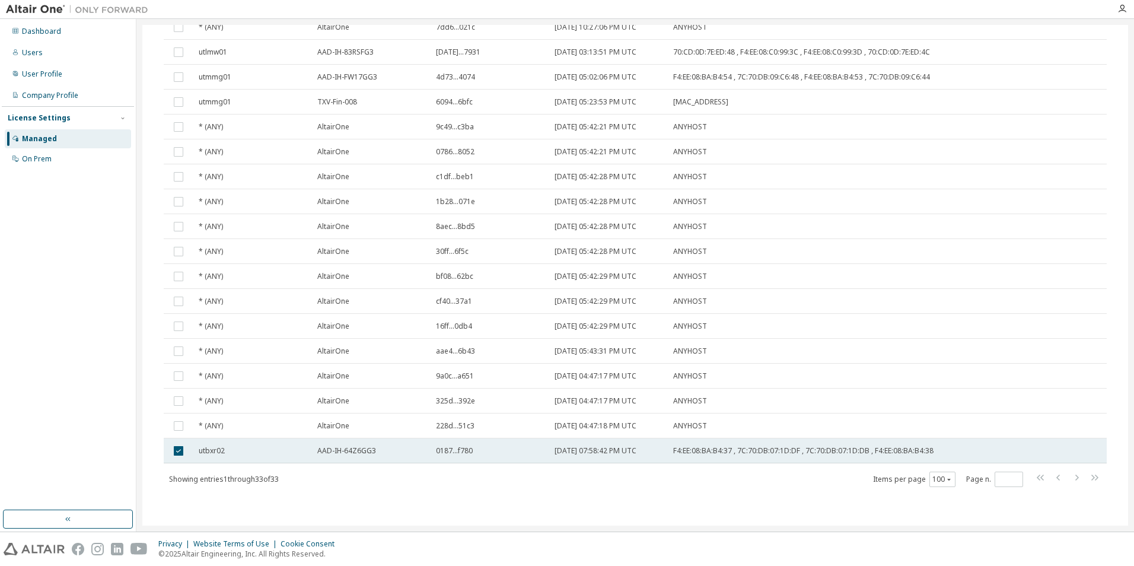
click at [368, 447] on span "AAD-IH-64Z6GG3" at bounding box center [346, 450] width 59 height 9
click at [362, 448] on span "AAD-IH-64Z6GG3" at bounding box center [346, 450] width 59 height 9
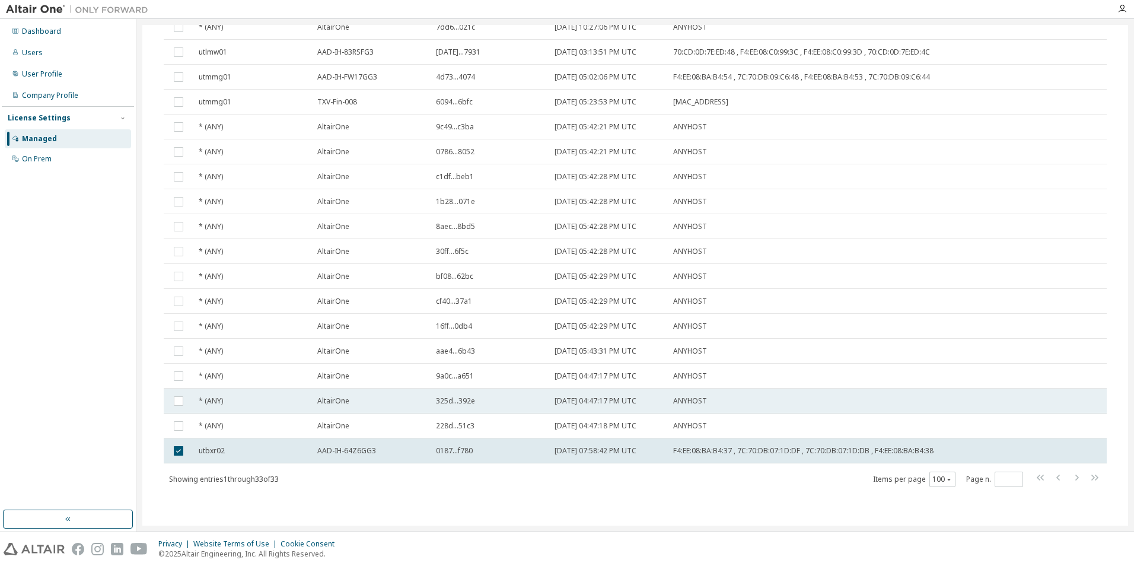
scroll to position [0, 0]
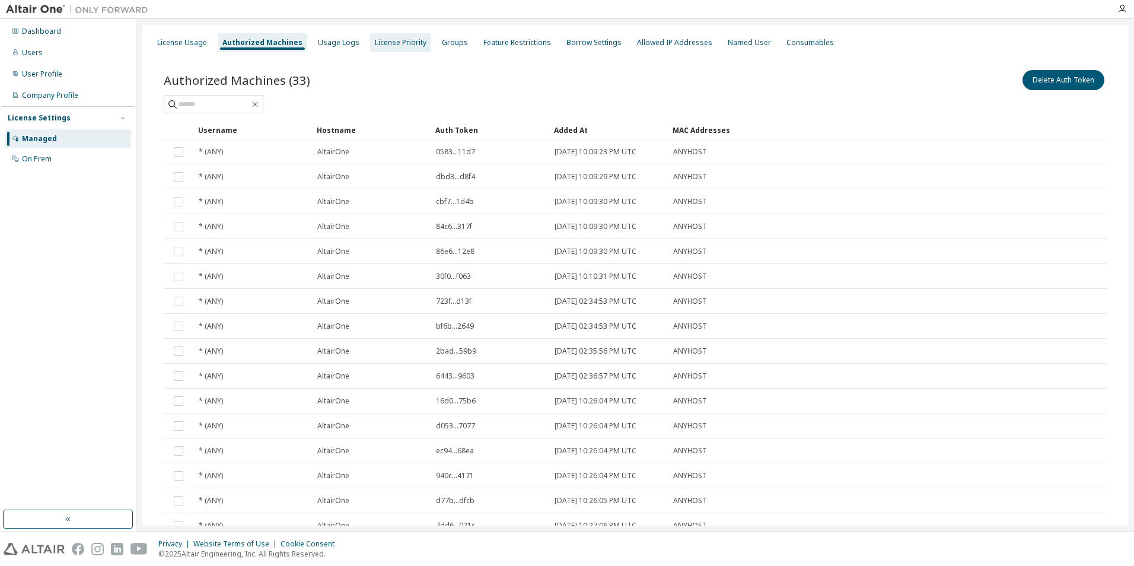
click at [379, 38] on div "License Priority" at bounding box center [401, 42] width 52 height 9
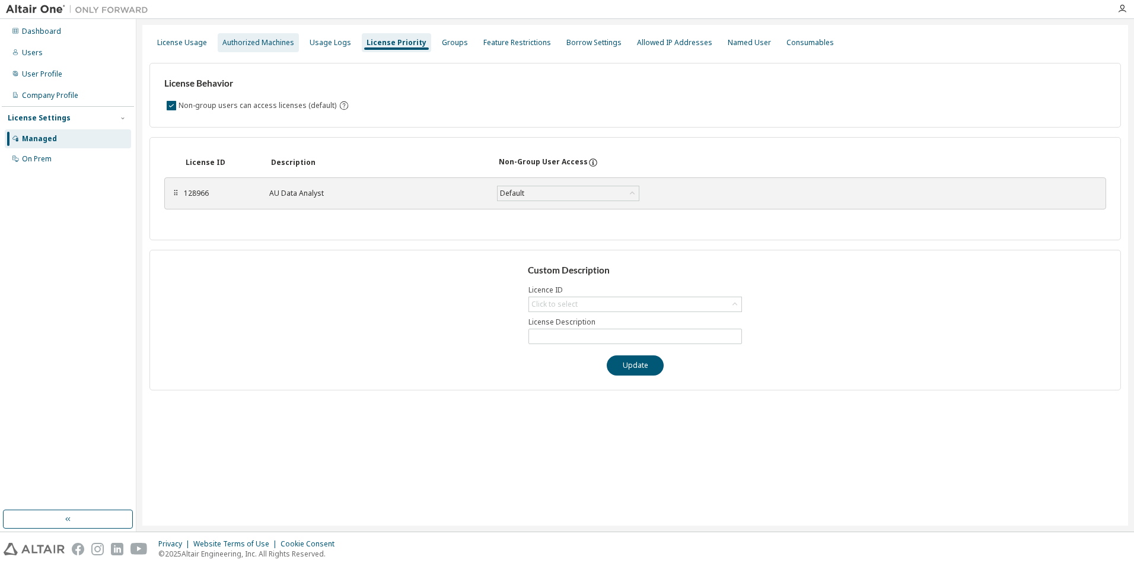
click at [242, 50] on div "Authorized Machines" at bounding box center [258, 42] width 81 height 19
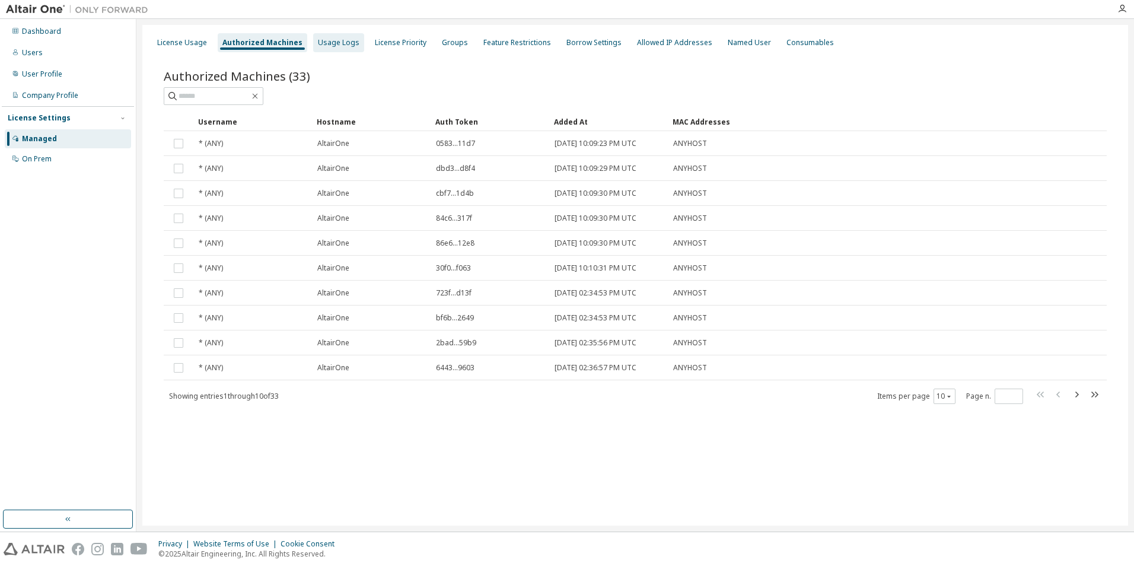
click at [322, 47] on div "Usage Logs" at bounding box center [339, 42] width 42 height 9
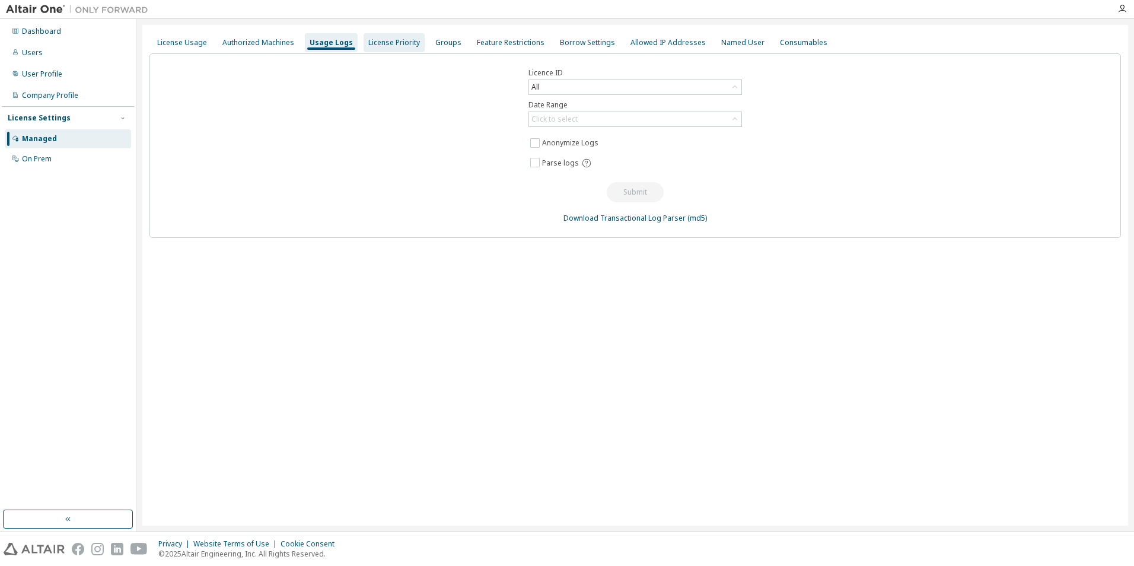
click at [390, 40] on div "License Priority" at bounding box center [394, 42] width 52 height 9
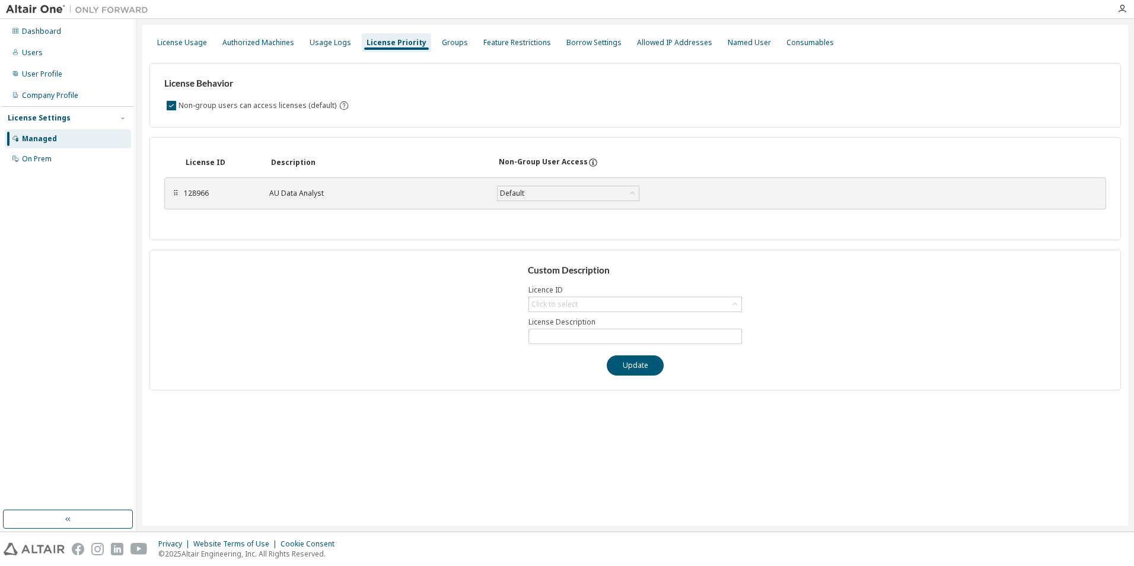
click at [463, 37] on div "License Usage Authorized Machines Usage Logs License Priority Groups Feature Re…" at bounding box center [634, 42] width 971 height 21
click at [235, 43] on div "Authorized Machines" at bounding box center [258, 42] width 72 height 9
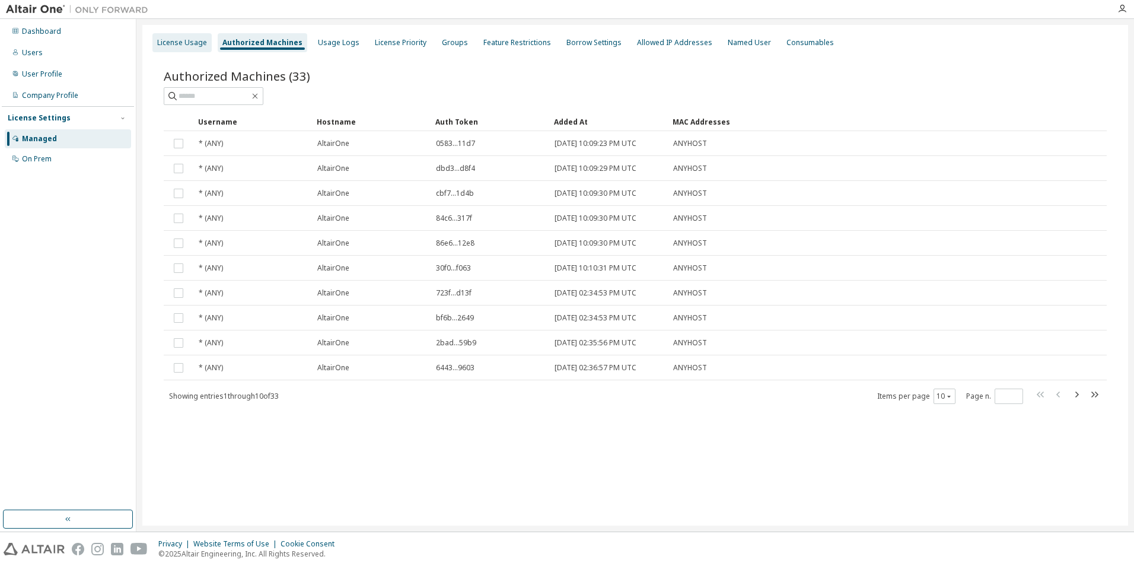
click at [200, 47] on div "License Usage" at bounding box center [181, 42] width 59 height 19
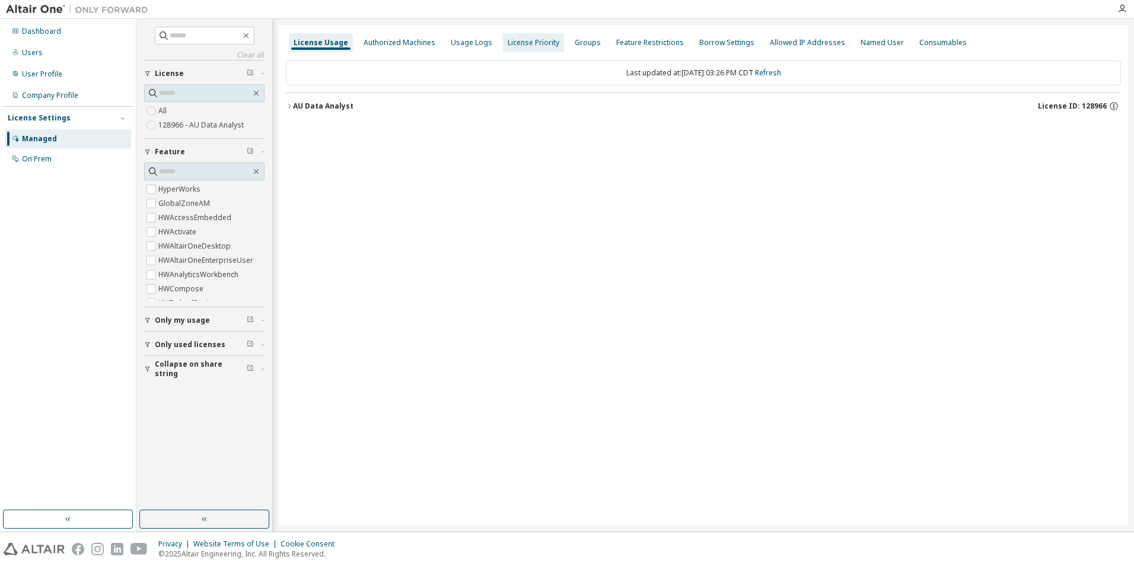
click at [511, 43] on div "License Priority" at bounding box center [534, 42] width 52 height 9
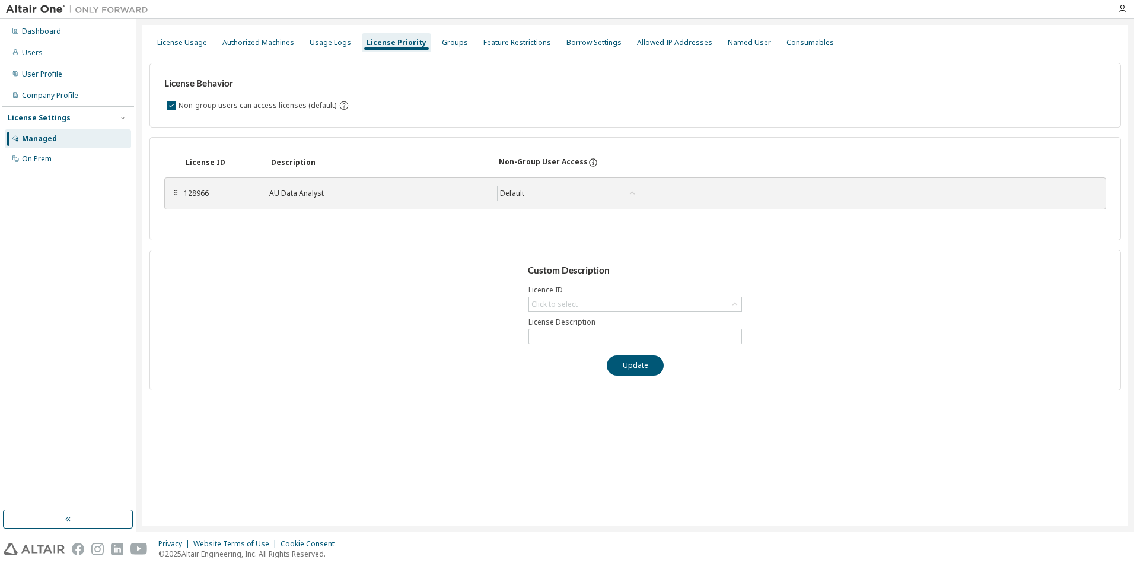
click at [404, 226] on div "License ID Description Non-Group User Access ⠿ 128966 AU Data Analyst Default S…" at bounding box center [634, 188] width 971 height 103
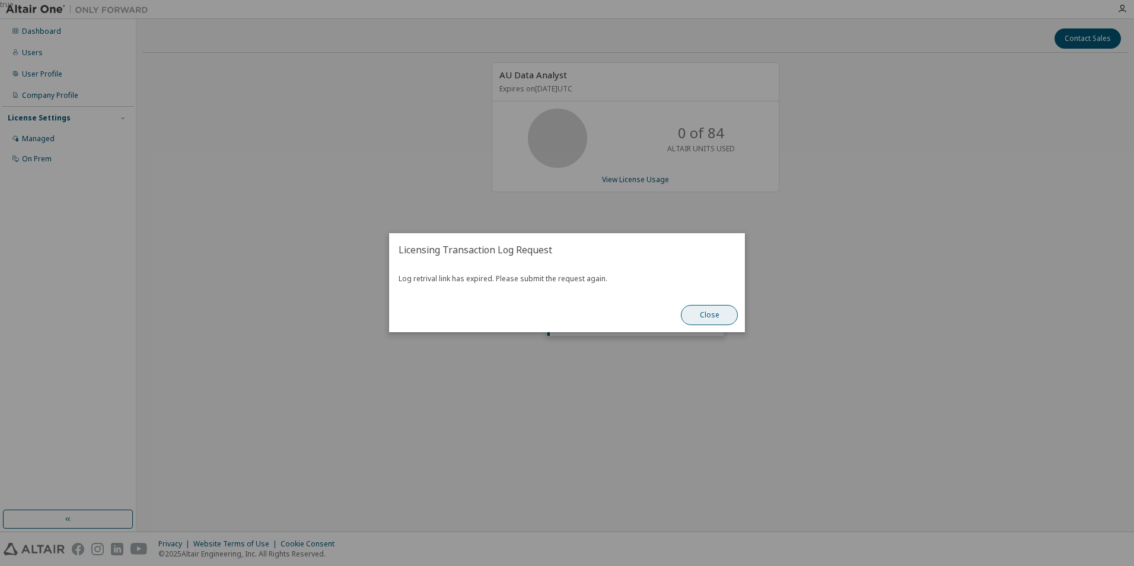
click at [724, 315] on button "Close" at bounding box center [709, 315] width 57 height 20
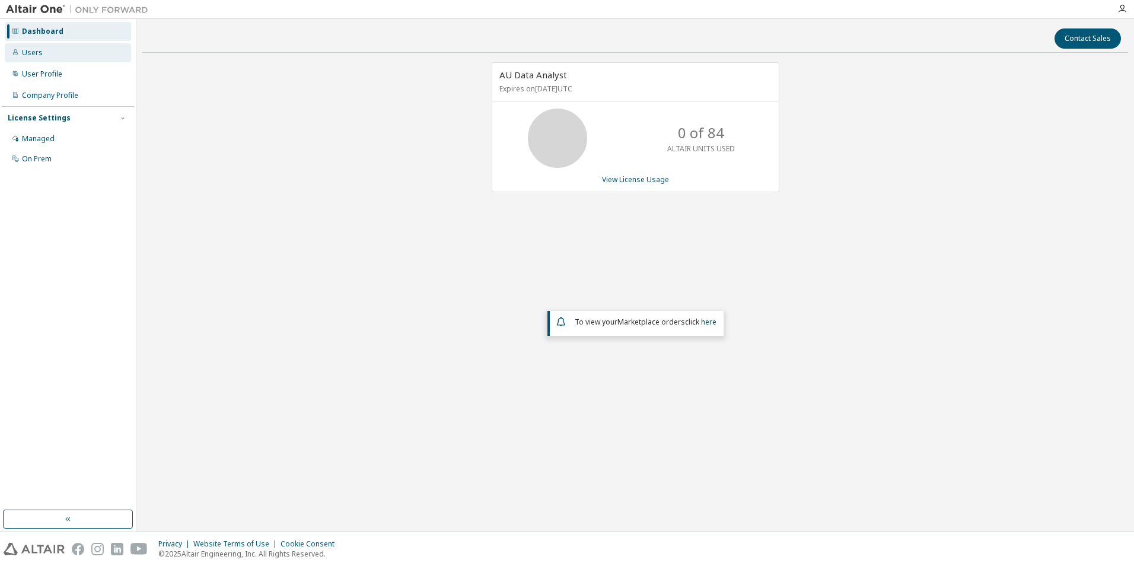
click at [101, 50] on div "Users" at bounding box center [68, 52] width 126 height 19
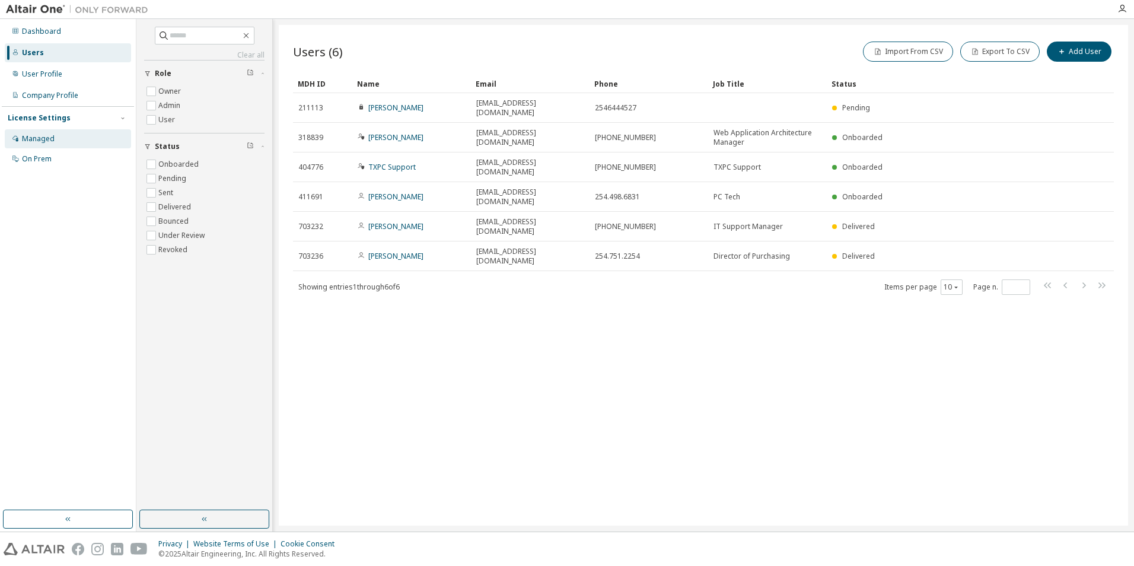
click at [71, 132] on div "Managed" at bounding box center [68, 138] width 126 height 19
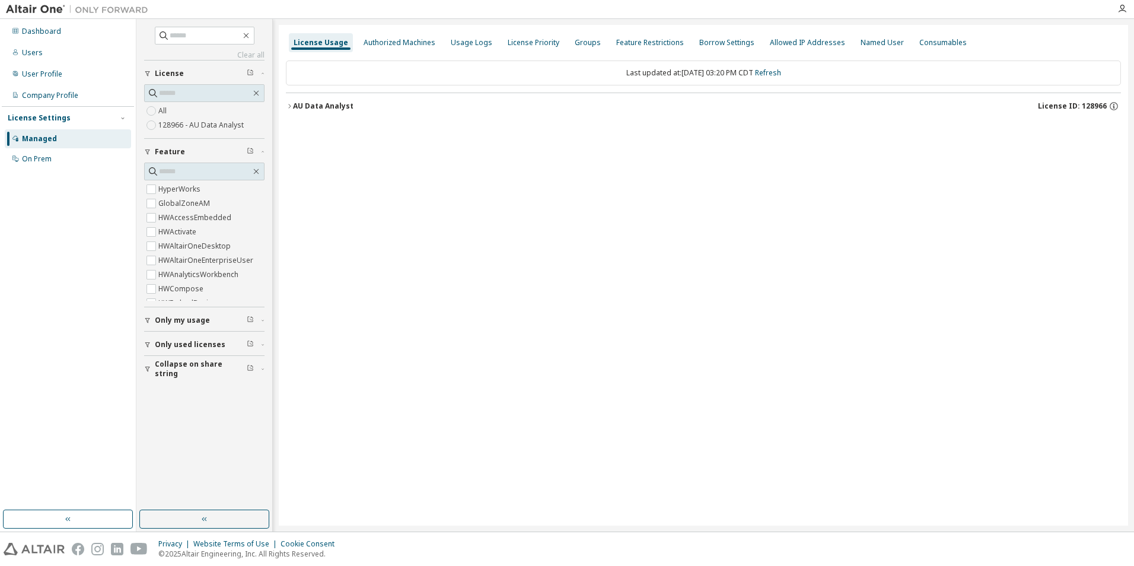
click at [170, 120] on label "128966 - AU Data Analyst" at bounding box center [202, 125] width 88 height 14
click at [1116, 106] on icon "button" at bounding box center [1113, 106] width 11 height 11
click at [769, 155] on div "License Usage Authorized Machines Usage Logs License Priority Groups Feature Re…" at bounding box center [703, 275] width 849 height 501
click at [401, 255] on div "License Usage Authorized Machines Usage Logs License Priority Groups Feature Re…" at bounding box center [703, 275] width 849 height 501
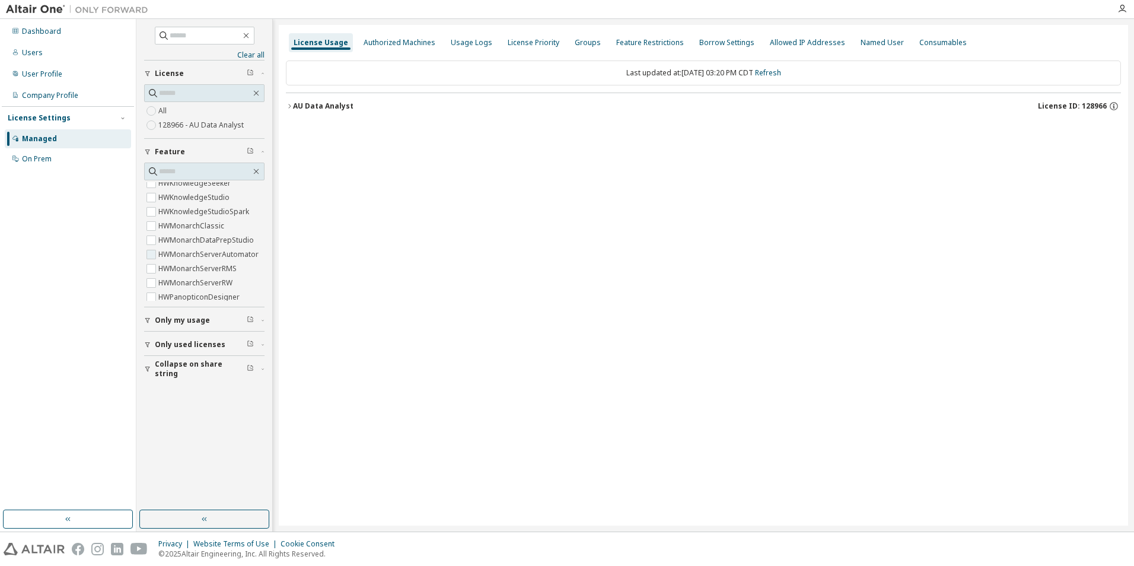
scroll to position [178, 0]
click at [204, 336] on button "Only used licenses" at bounding box center [204, 345] width 120 height 26
click at [189, 302] on div "HyperWorks GlobalZoneAM HWAccessEmbedded HWActivate HWAltairOneDesktop HWAltair…" at bounding box center [204, 234] width 120 height 144
click at [187, 314] on button "Only my usage" at bounding box center [204, 320] width 120 height 26
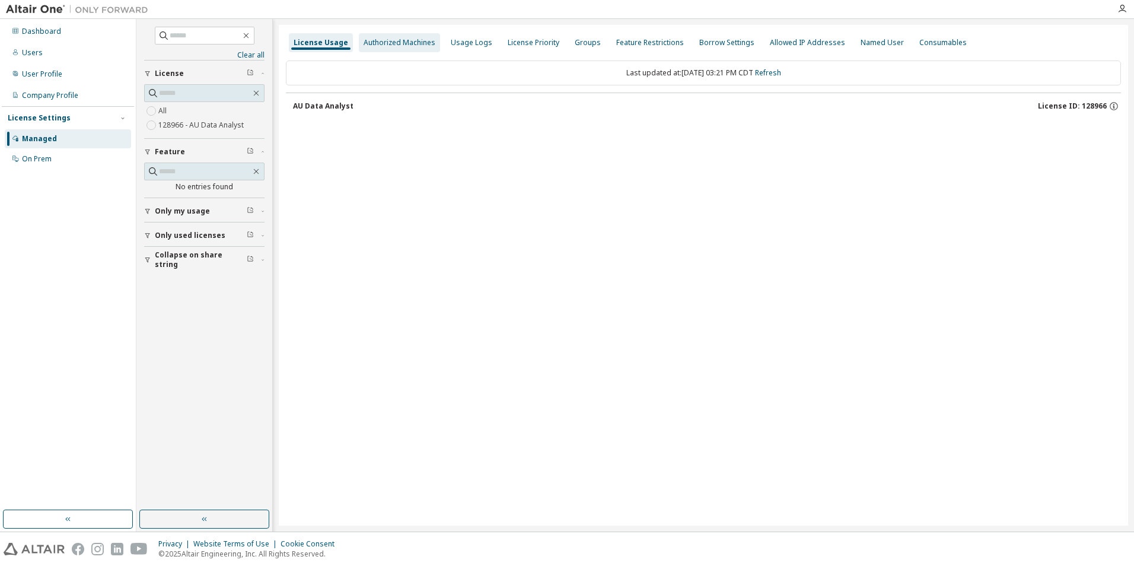
click at [384, 45] on div "Authorized Machines" at bounding box center [400, 42] width 72 height 9
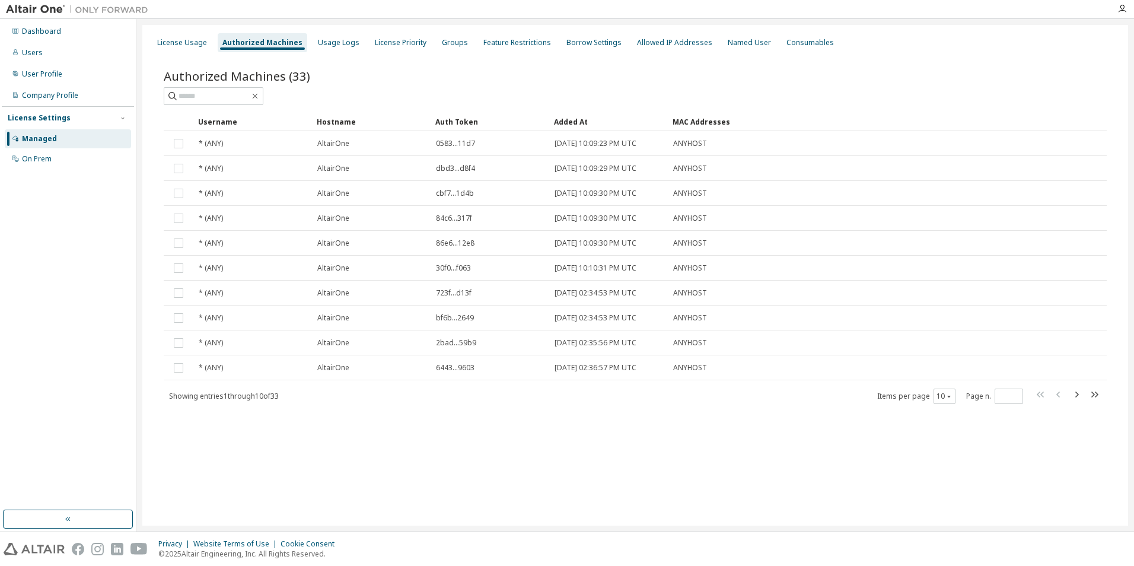
click at [582, 60] on div "Authorized Machines (33) Clear Load Save Save As Field Operator Value Select fi…" at bounding box center [634, 244] width 971 height 382
click at [71, 51] on div "Users" at bounding box center [68, 52] width 126 height 19
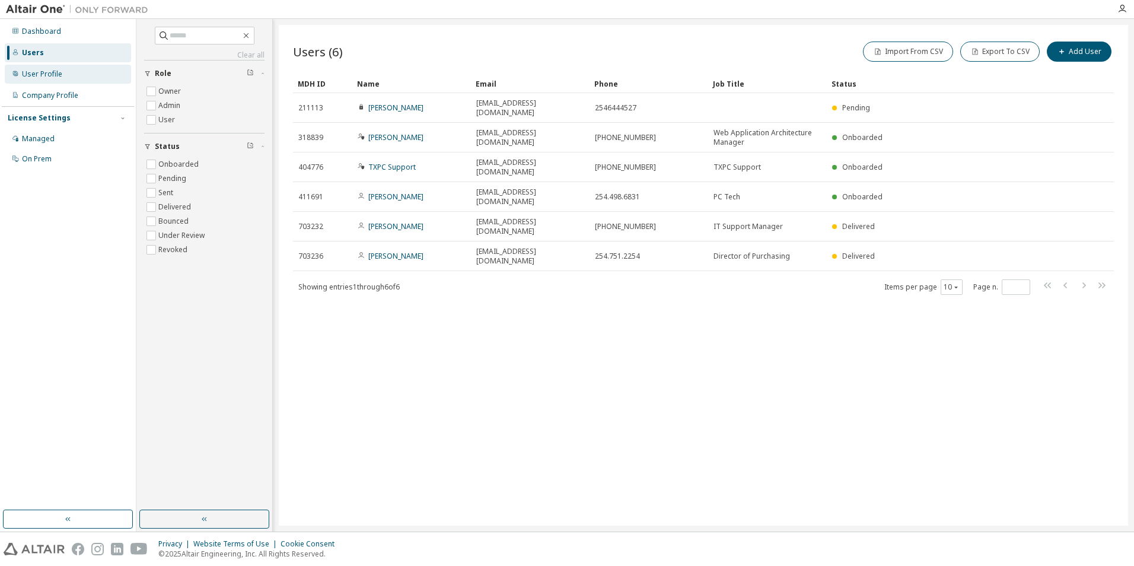
click at [101, 79] on div "User Profile" at bounding box center [68, 74] width 126 height 19
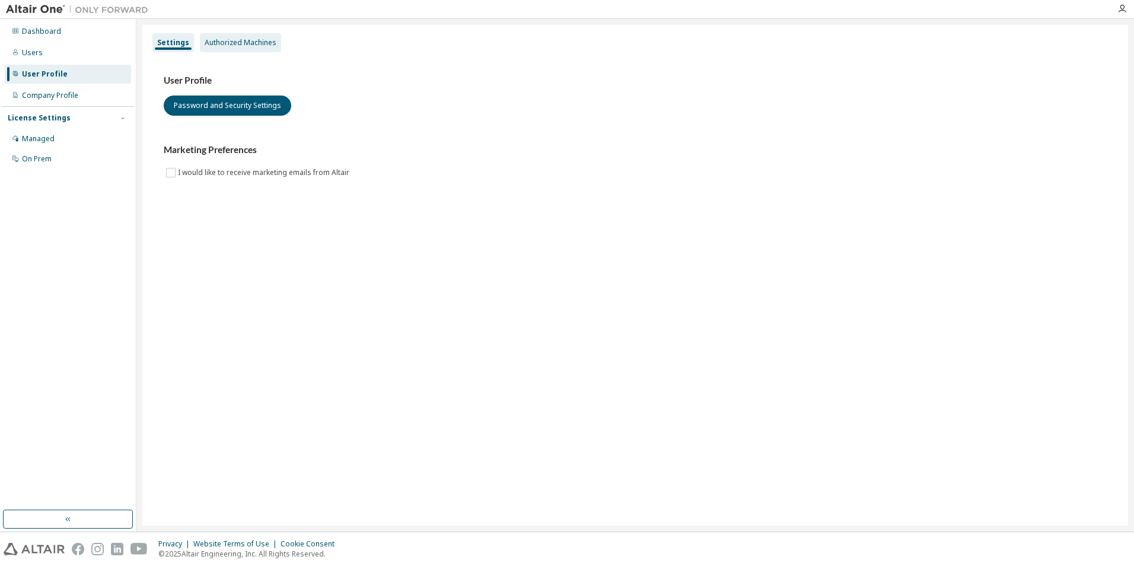
click at [230, 44] on div "Authorized Machines" at bounding box center [241, 42] width 72 height 9
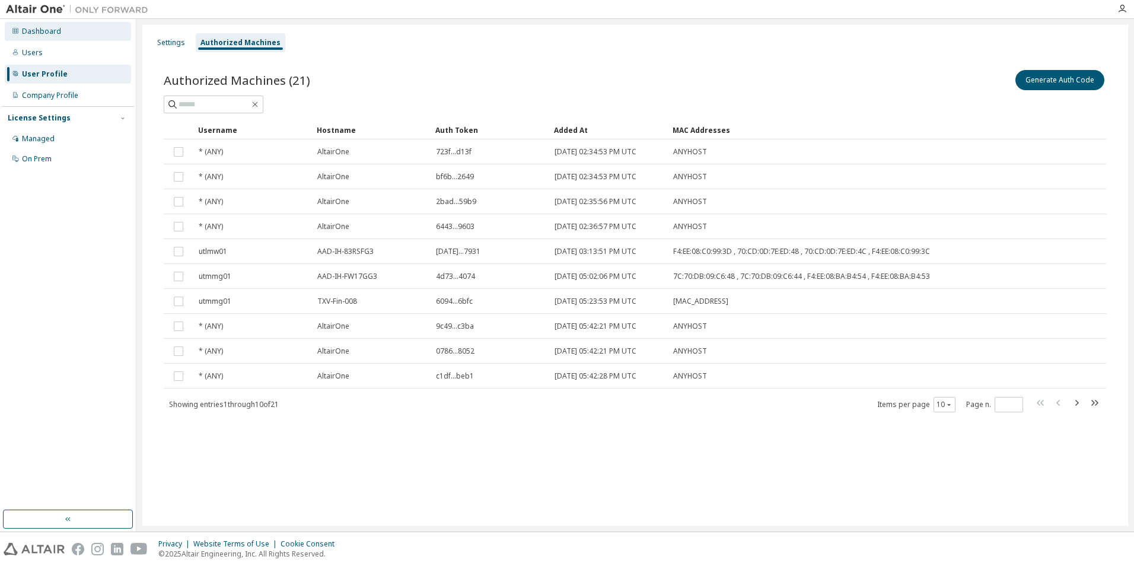
click at [82, 37] on div "Dashboard" at bounding box center [68, 31] width 126 height 19
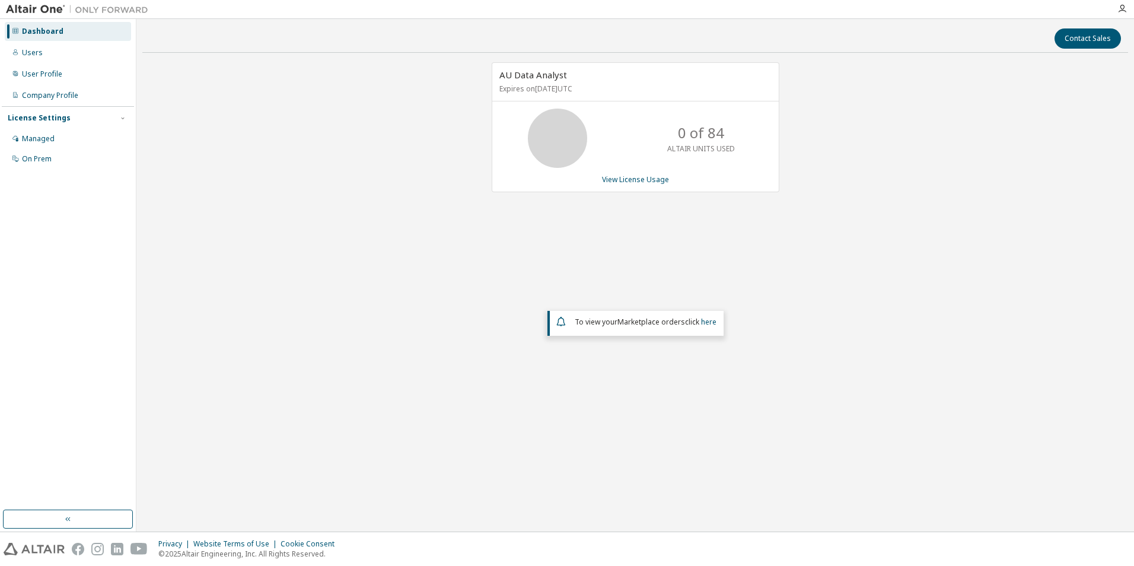
click at [654, 174] on div "AU Data Analyst Expires on [DATE] UTC 0 of 84 ALTAIR UNITS USED View License Us…" at bounding box center [636, 127] width 288 height 130
click at [650, 176] on link "View License Usage" at bounding box center [635, 179] width 67 height 10
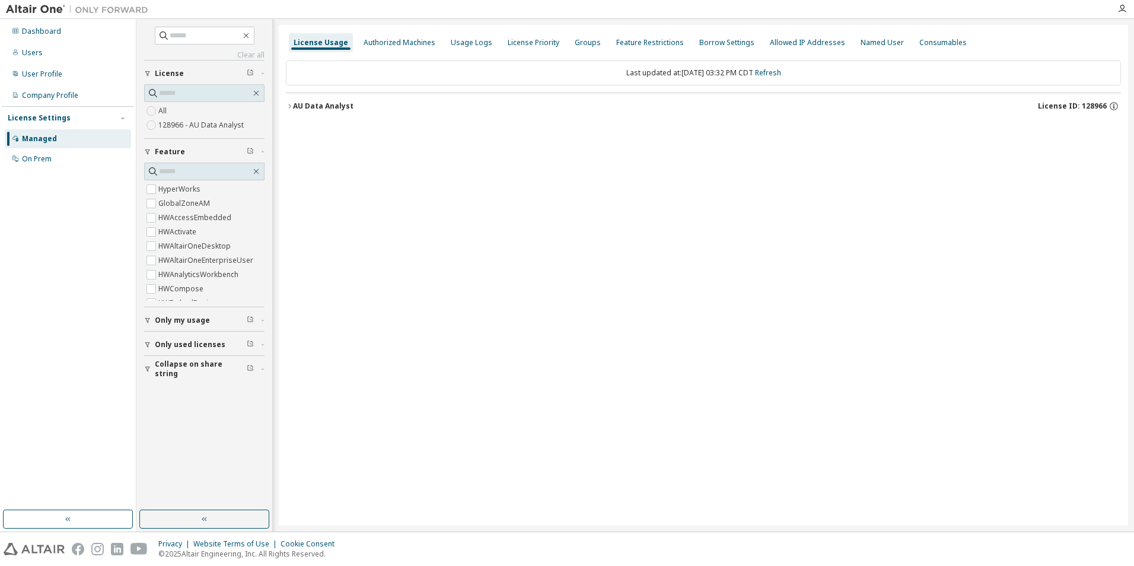
click at [299, 101] on div "AU Data Analyst" at bounding box center [323, 105] width 60 height 9
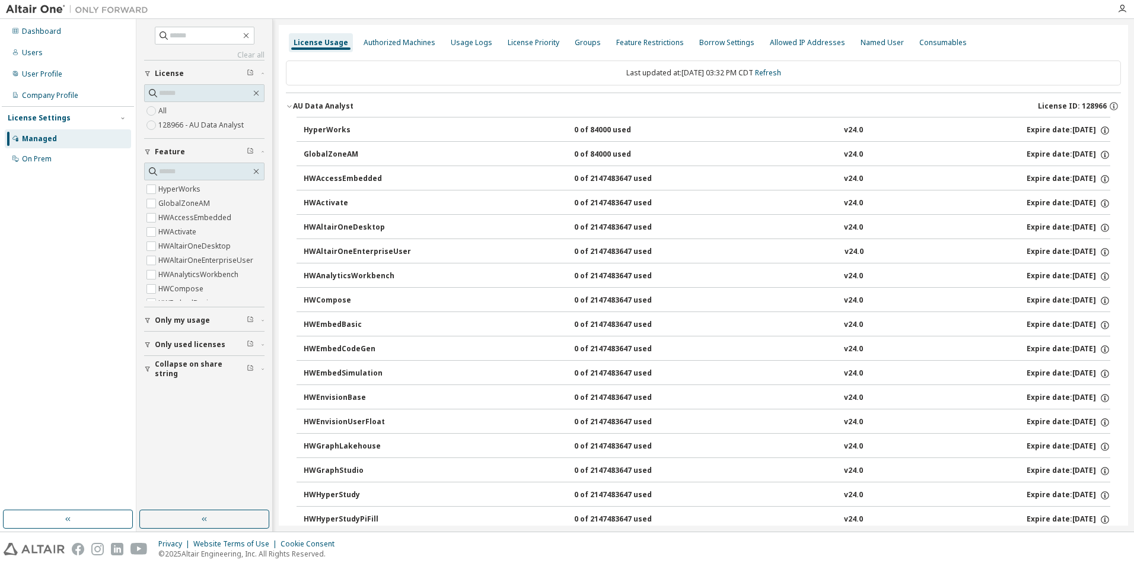
click at [323, 103] on div "AU Data Analyst" at bounding box center [323, 105] width 60 height 9
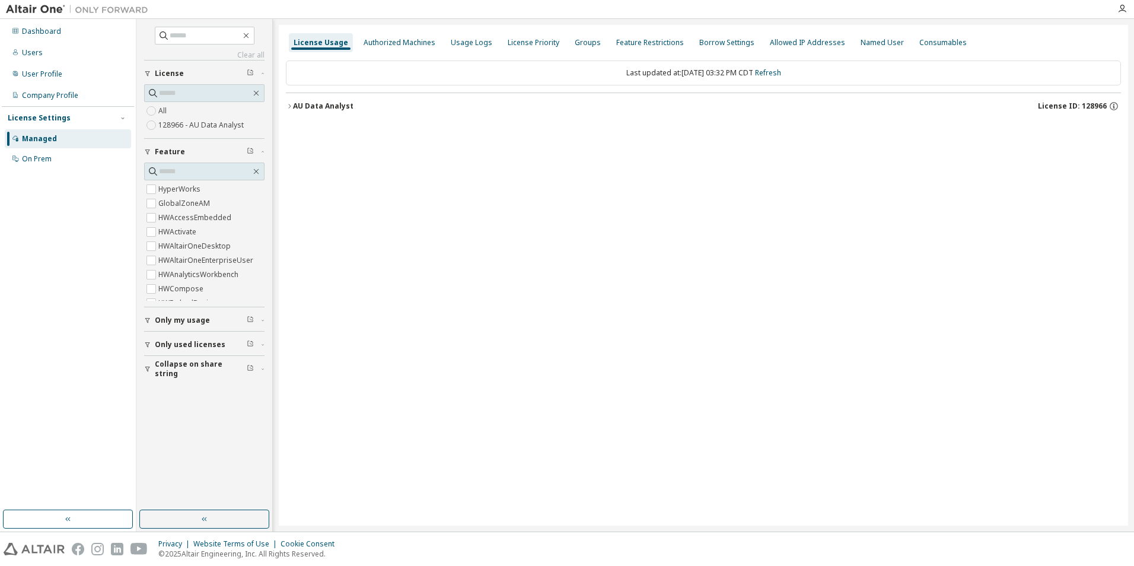
click at [323, 103] on div "AU Data Analyst" at bounding box center [323, 105] width 60 height 9
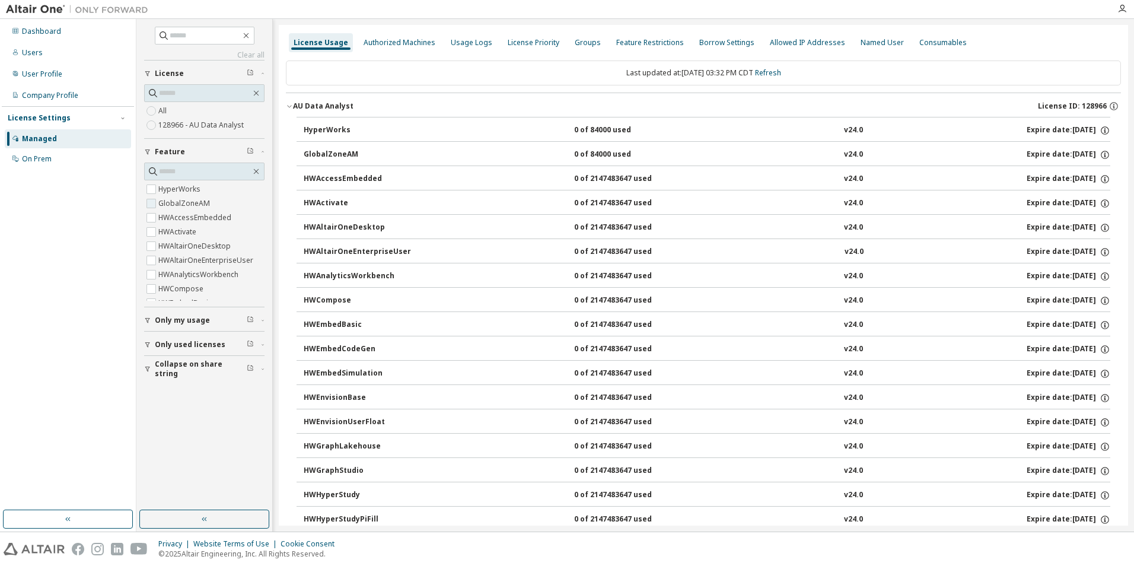
click at [201, 200] on label "GlobalZoneAM" at bounding box center [185, 203] width 54 height 14
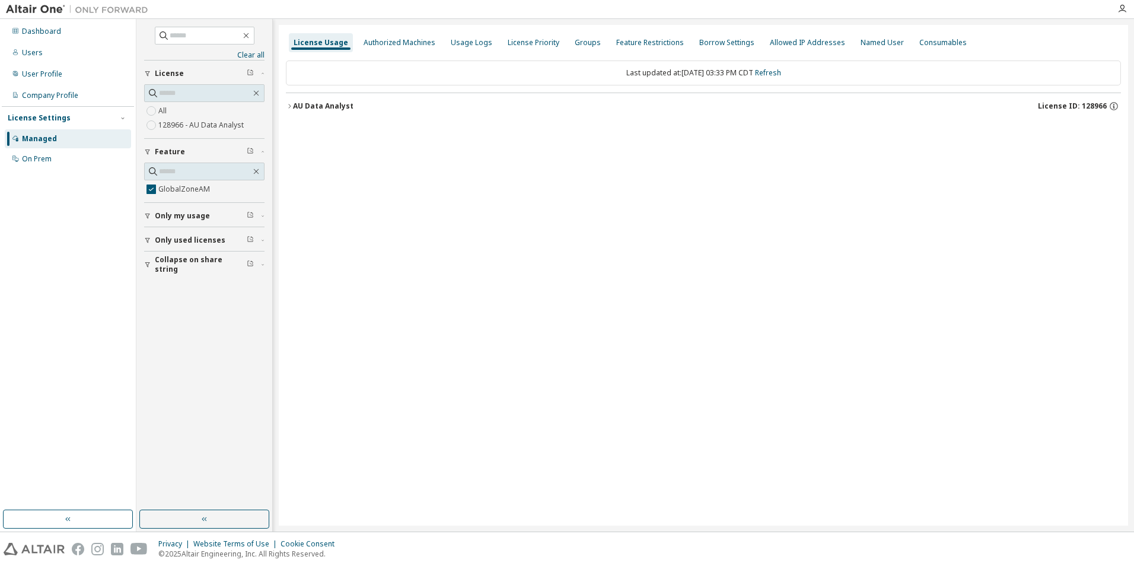
click at [345, 109] on div "AU Data Analyst" at bounding box center [323, 105] width 60 height 9
click at [339, 129] on div "GlobalZoneAM" at bounding box center [357, 130] width 107 height 11
click at [1043, 129] on div "Expire date: [DATE]" at bounding box center [1069, 130] width 84 height 11
click at [1107, 130] on icon "button" at bounding box center [1105, 130] width 11 height 11
click at [1031, 201] on div "License Usage Authorized Machines Usage Logs License Priority Groups Feature Re…" at bounding box center [703, 275] width 849 height 501
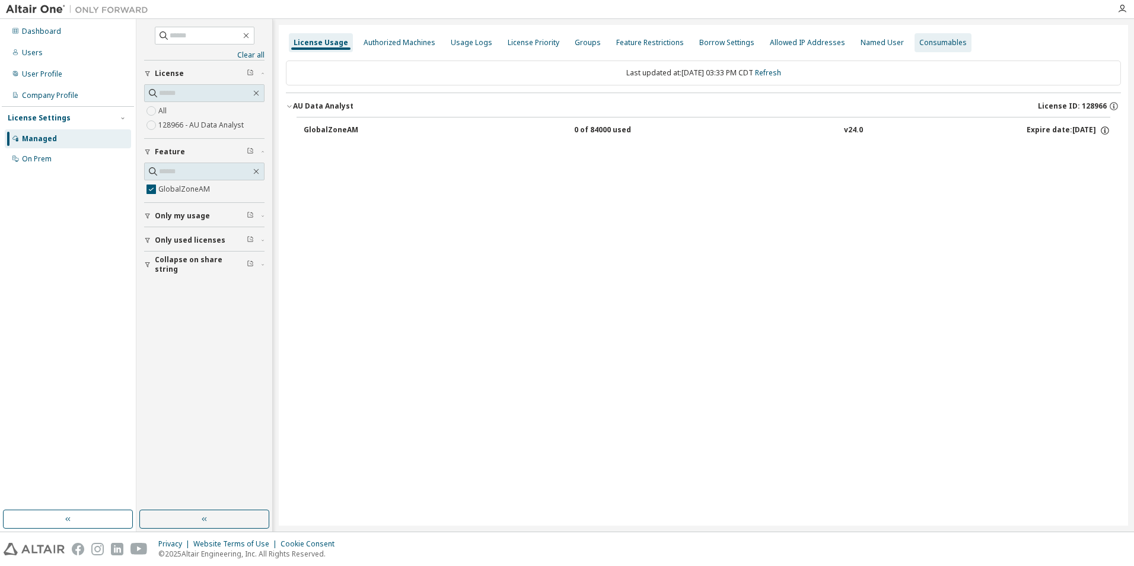
click at [927, 47] on div "Consumables" at bounding box center [942, 42] width 47 height 9
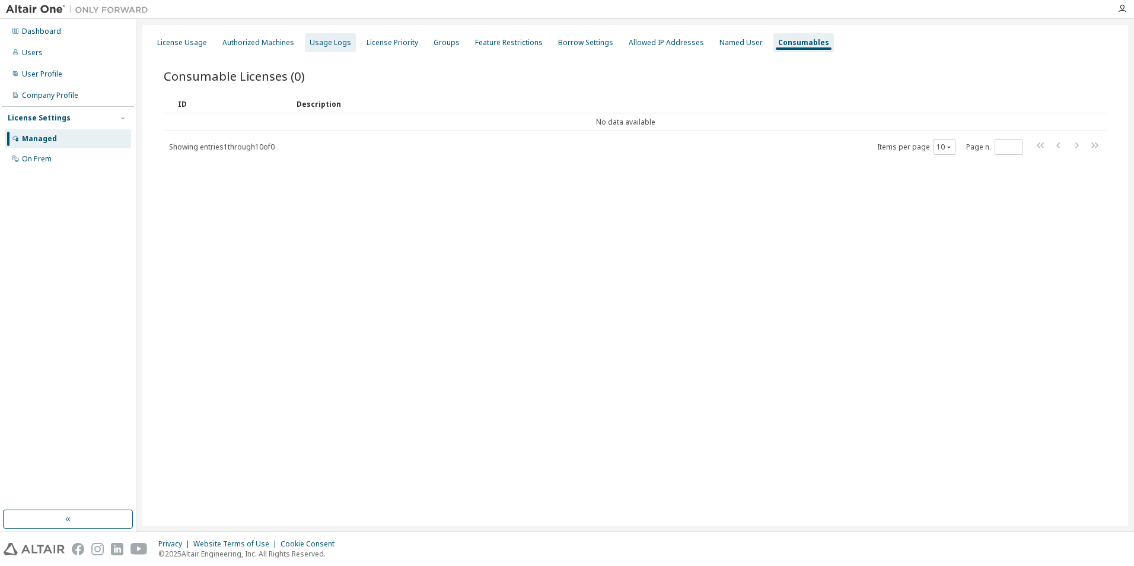
click at [327, 35] on div "Usage Logs" at bounding box center [330, 42] width 51 height 19
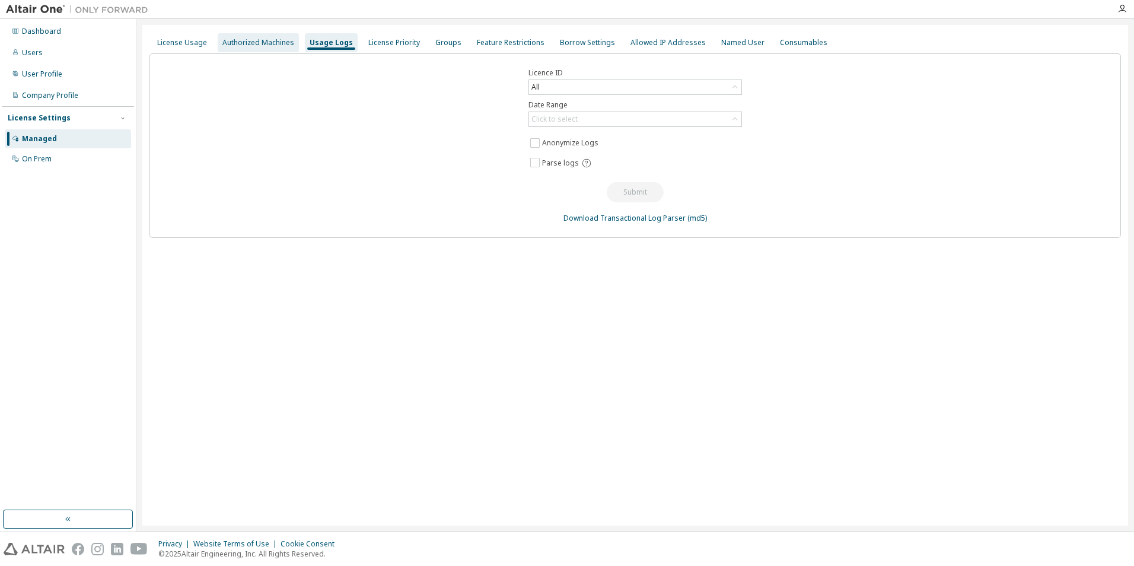
click at [266, 40] on div "Authorized Machines" at bounding box center [258, 42] width 72 height 9
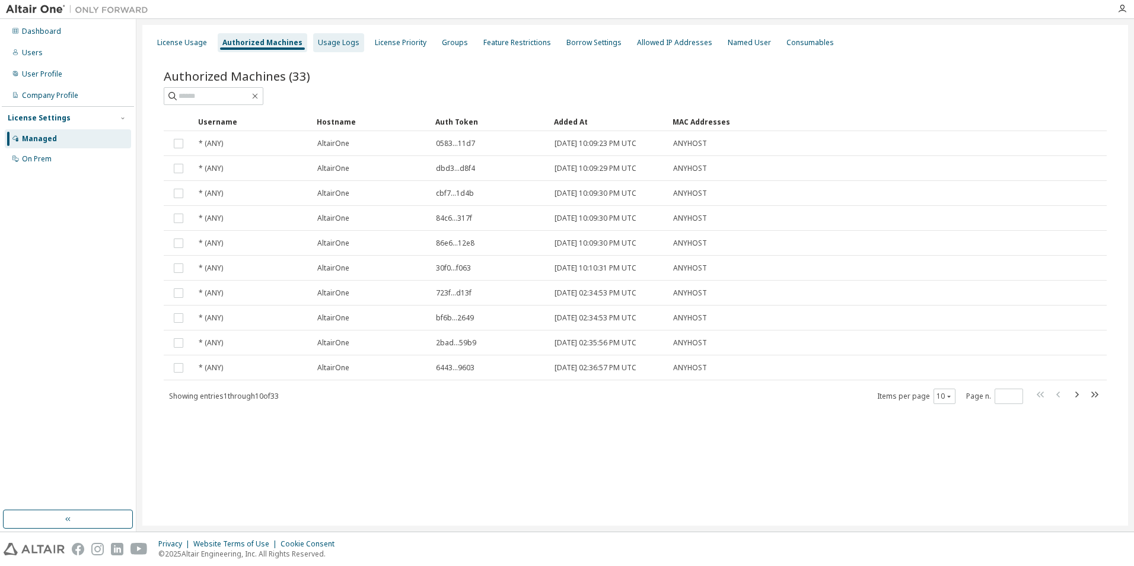
click at [327, 38] on div "Usage Logs" at bounding box center [339, 42] width 42 height 9
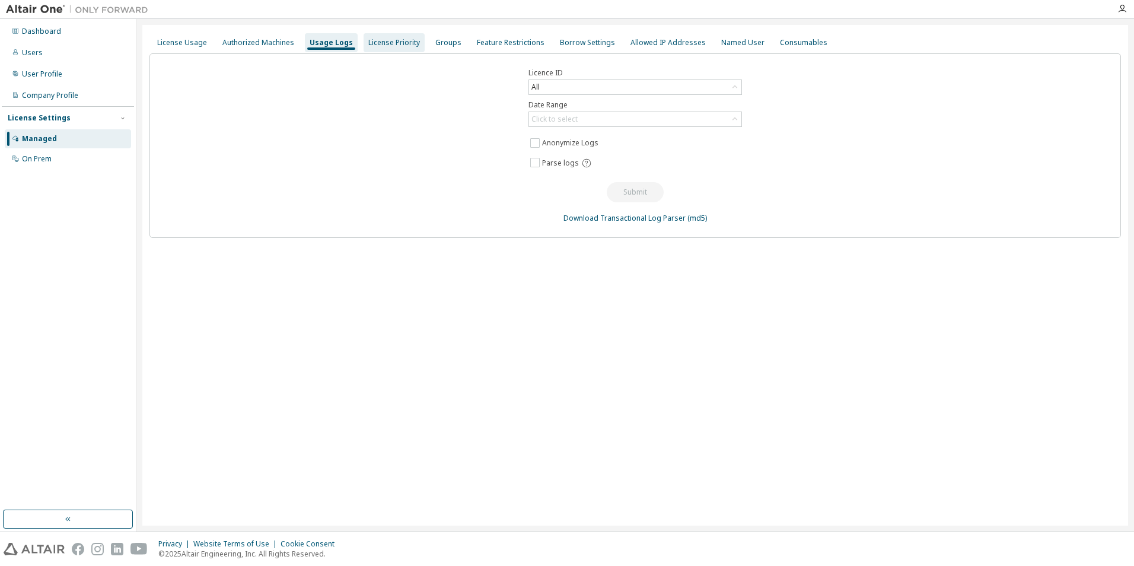
click at [372, 37] on div "License Priority" at bounding box center [394, 42] width 61 height 19
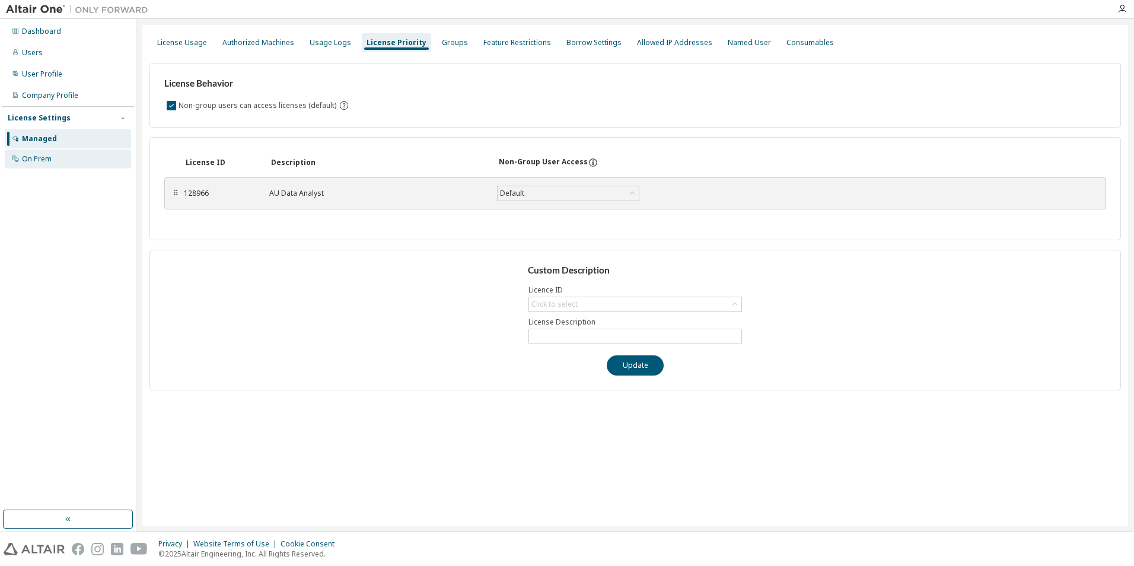
click at [65, 160] on div "On Prem" at bounding box center [68, 158] width 126 height 19
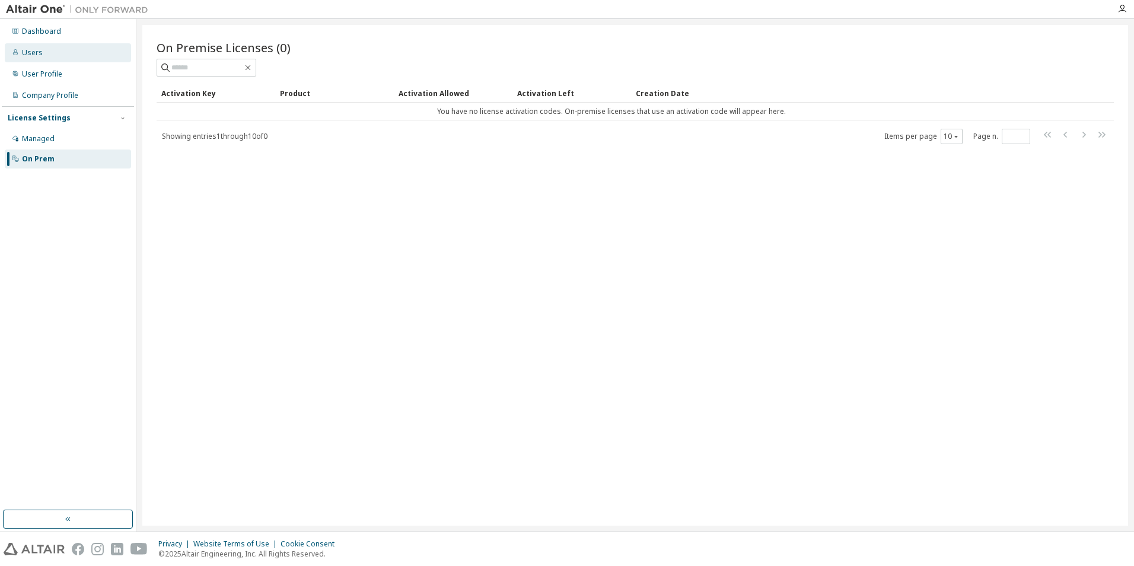
click at [35, 48] on div "Users" at bounding box center [32, 52] width 21 height 9
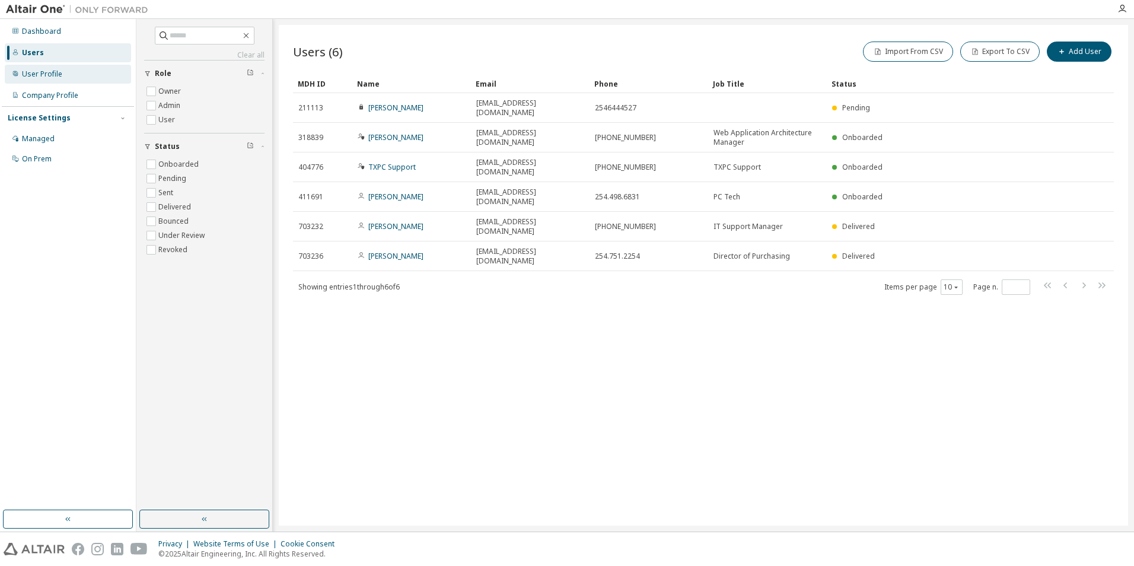
click at [46, 73] on div "User Profile" at bounding box center [42, 73] width 40 height 9
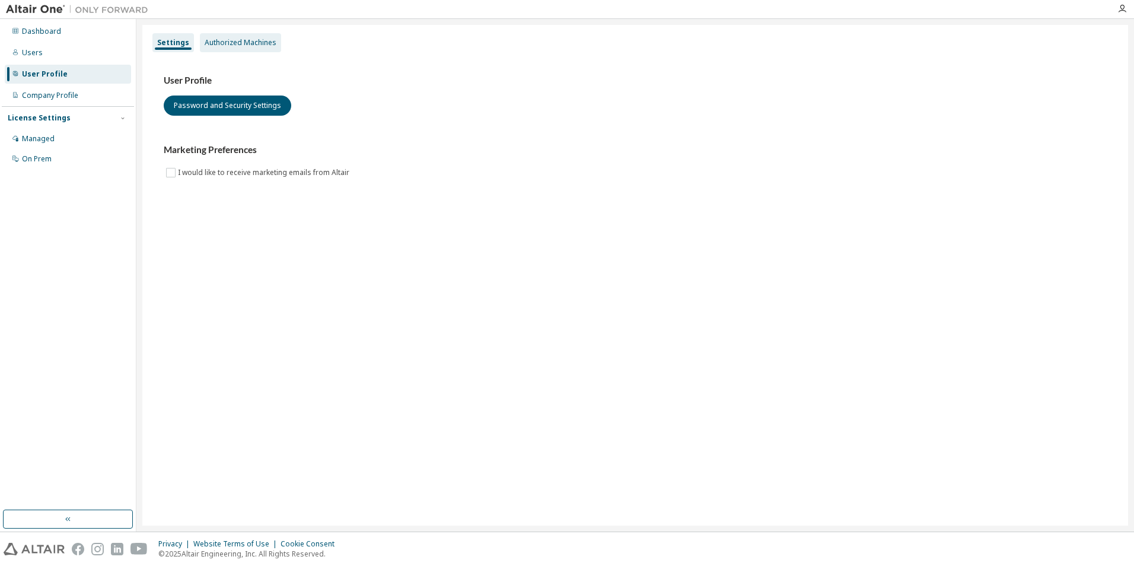
click at [243, 36] on div "Authorized Machines" at bounding box center [240, 42] width 81 height 19
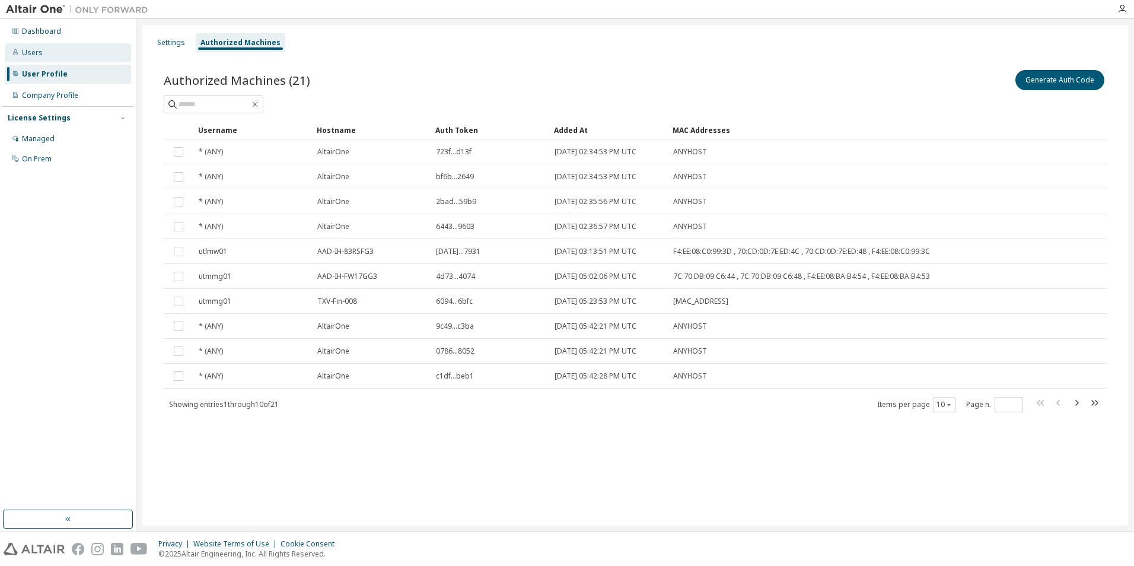
click at [60, 48] on div "Users" at bounding box center [68, 52] width 126 height 19
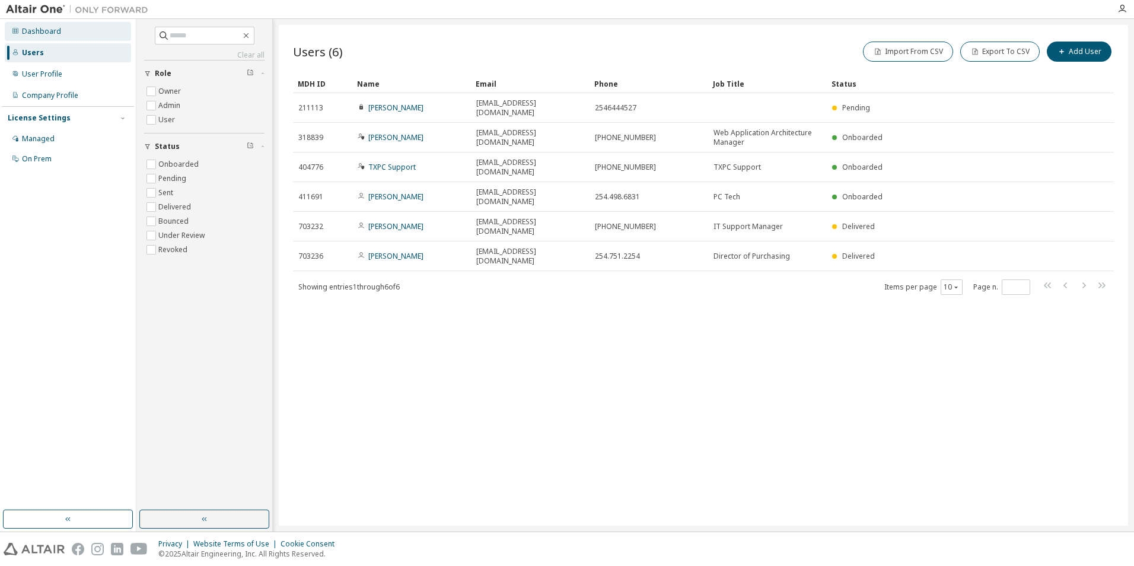
click at [62, 37] on div "Dashboard" at bounding box center [68, 31] width 126 height 19
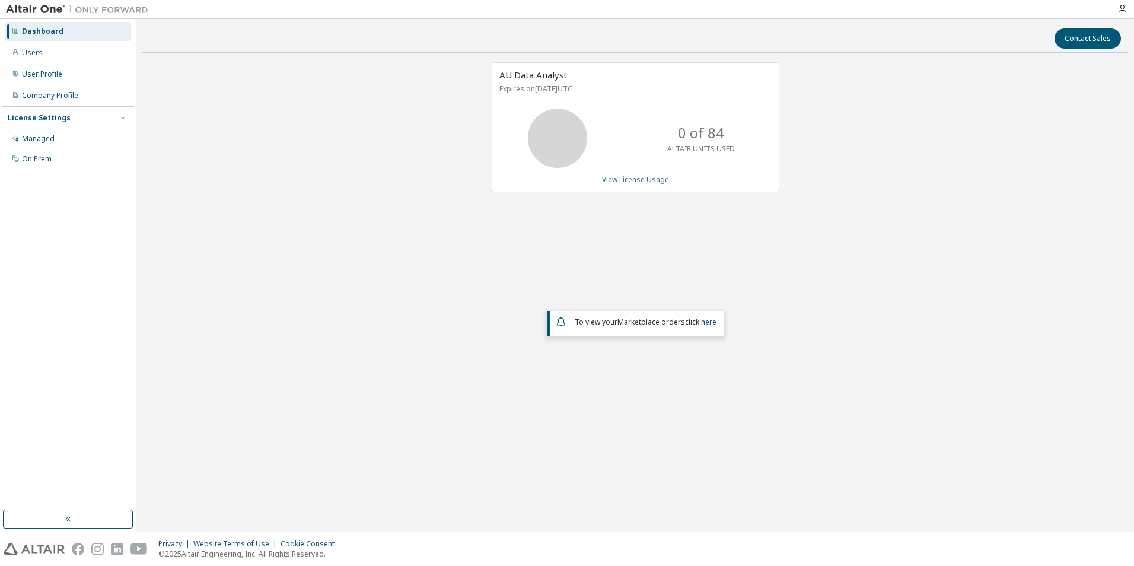
click at [634, 181] on link "View License Usage" at bounding box center [635, 179] width 67 height 10
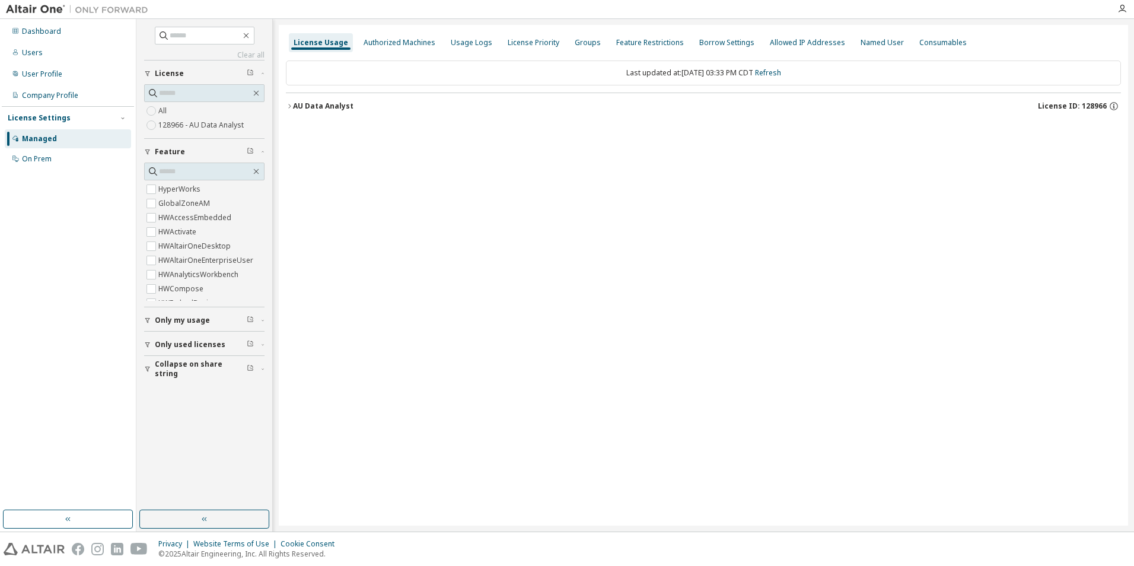
click at [179, 77] on span "License" at bounding box center [169, 73] width 29 height 9
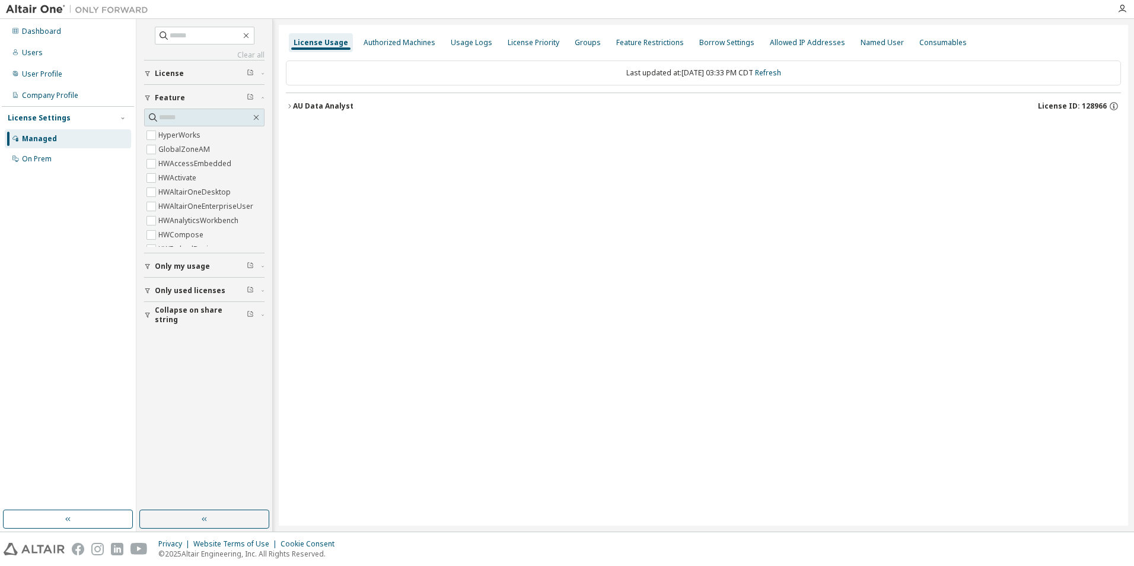
click at [179, 77] on span "License" at bounding box center [169, 73] width 29 height 9
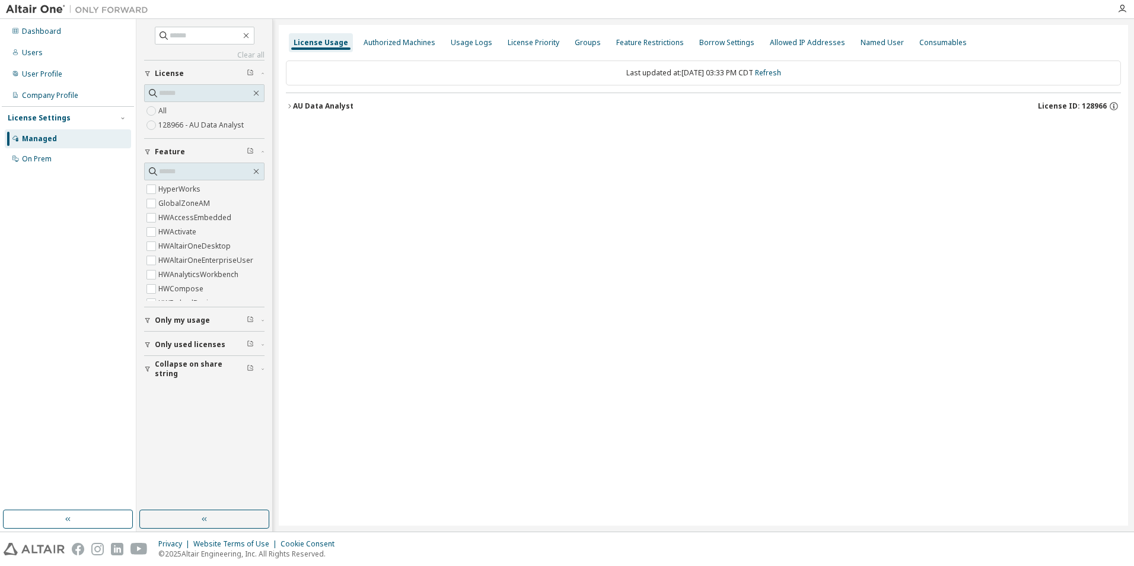
click at [164, 117] on label "All" at bounding box center [163, 111] width 11 height 14
click at [318, 100] on button "AU Data Analyst License ID: 128966" at bounding box center [703, 106] width 835 height 26
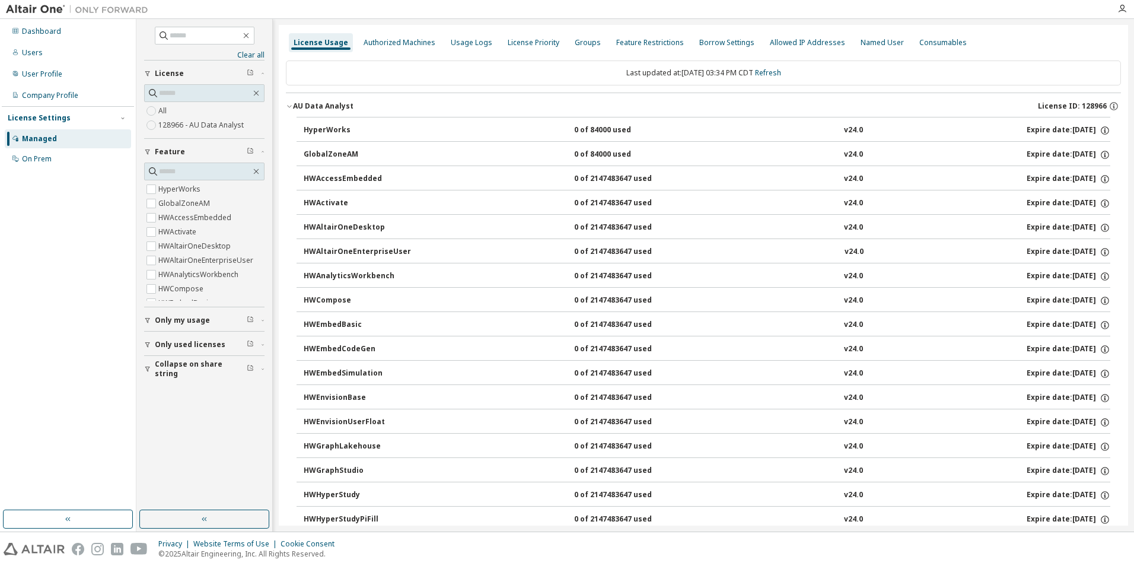
click at [381, 153] on div "GlobalZoneAM" at bounding box center [357, 154] width 107 height 11
